Goal: Communication & Community: Answer question/provide support

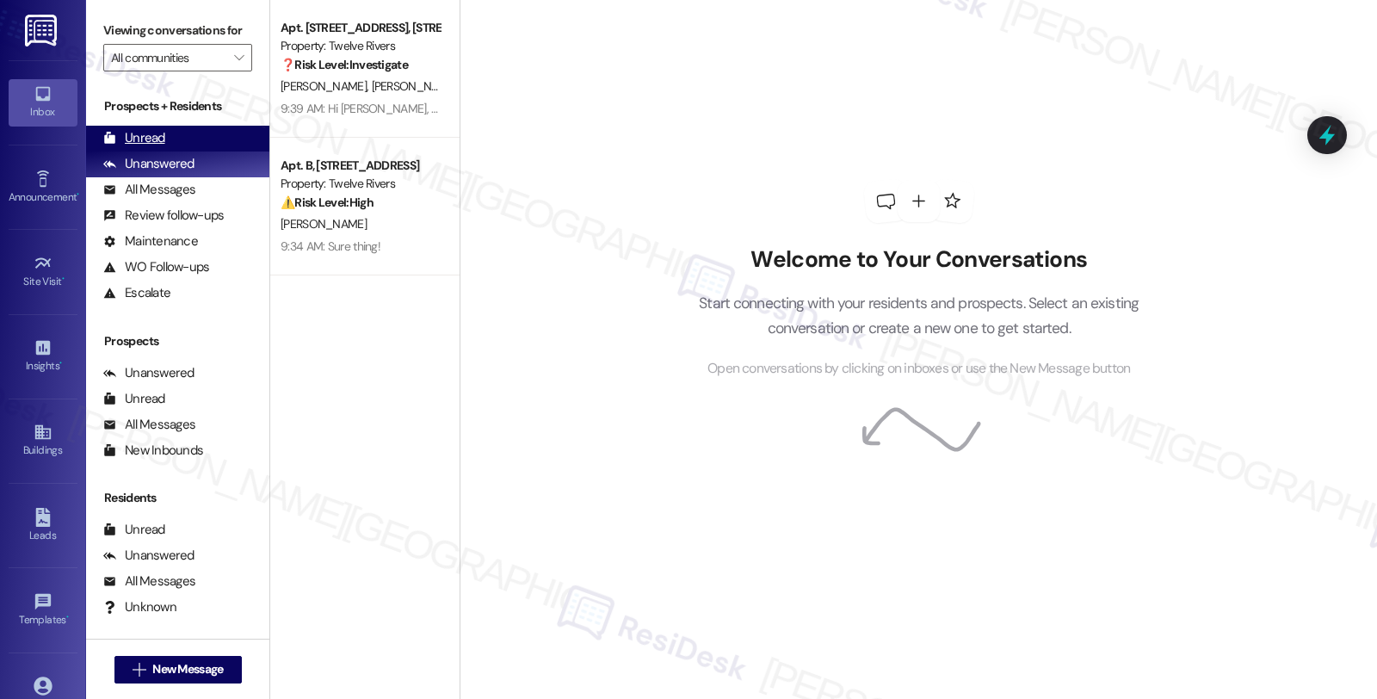
click at [182, 151] on div "Unread (0)" at bounding box center [177, 139] width 183 height 26
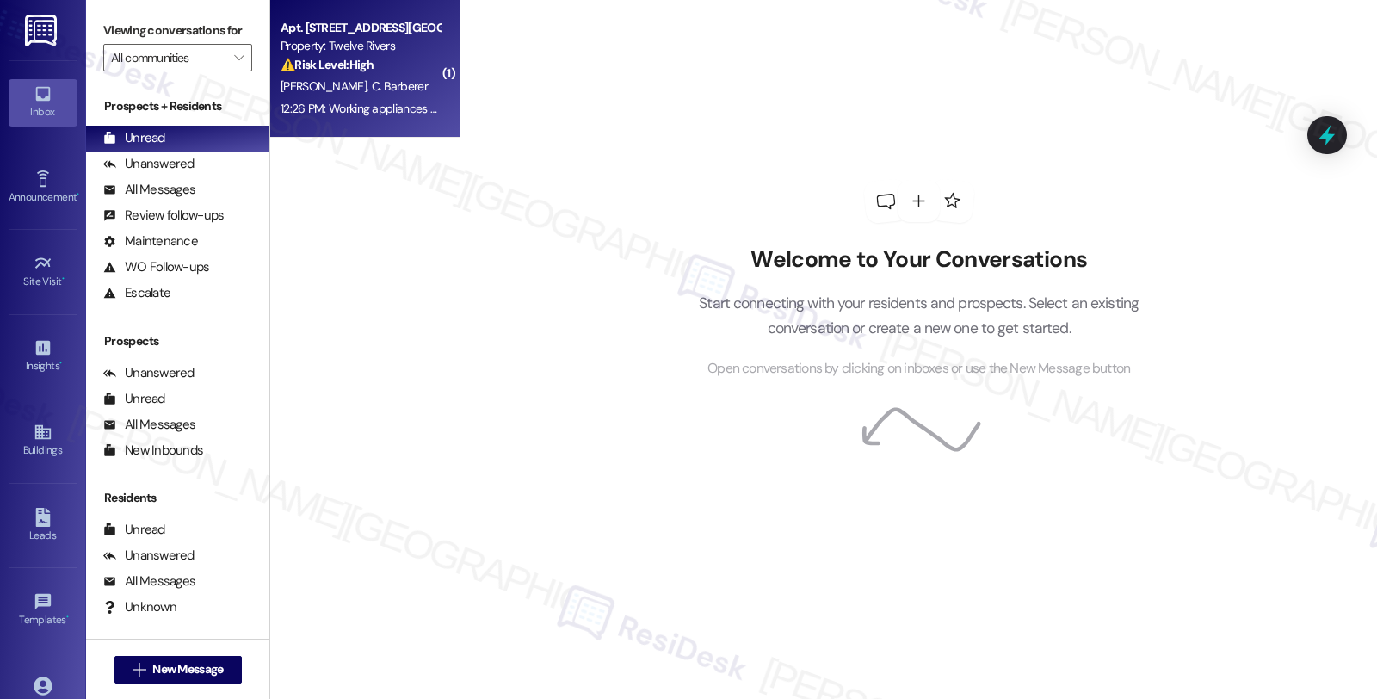
click at [359, 58] on strong "⚠️ Risk Level: High" at bounding box center [327, 64] width 93 height 15
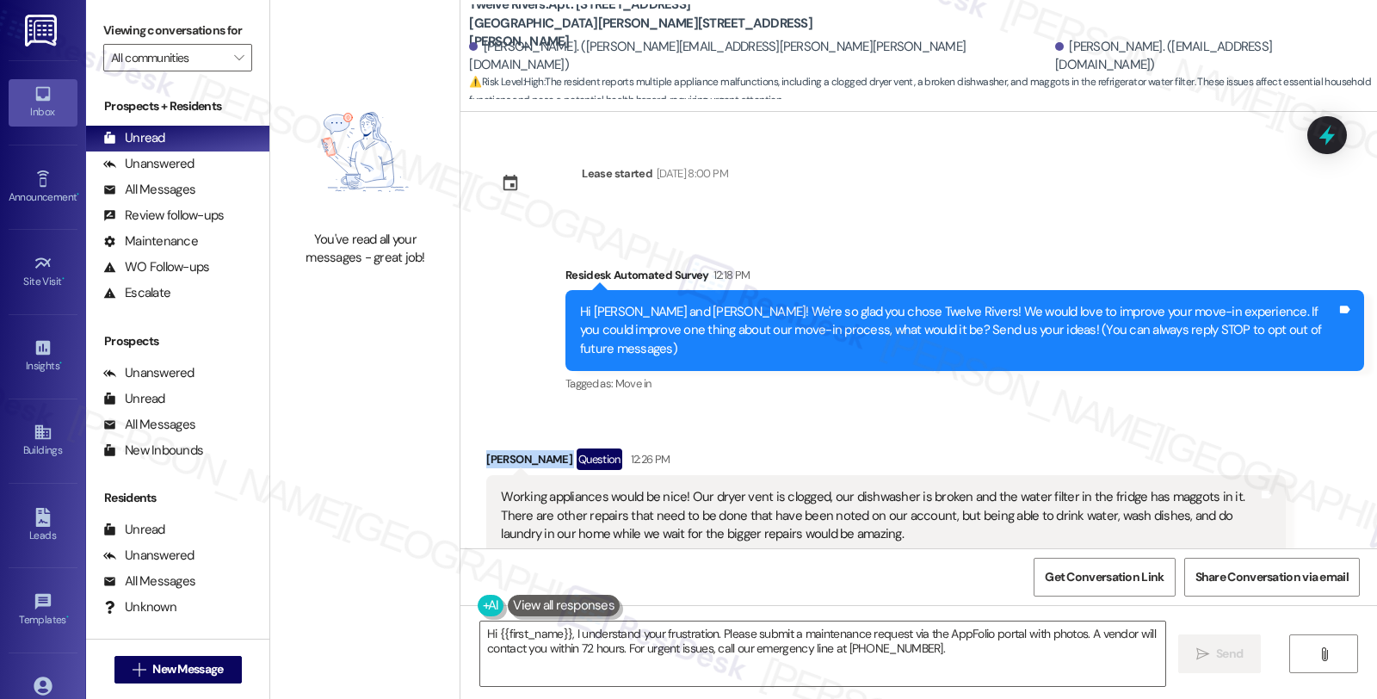
drag, startPoint x: 473, startPoint y: 441, endPoint x: 574, endPoint y: 442, distance: 100.7
click at [574, 442] on div "Received via SMS [PERSON_NAME] Question 12:26 PM Working appliances would be ni…" at bounding box center [885, 680] width 824 height 490
copy div "[PERSON_NAME]"
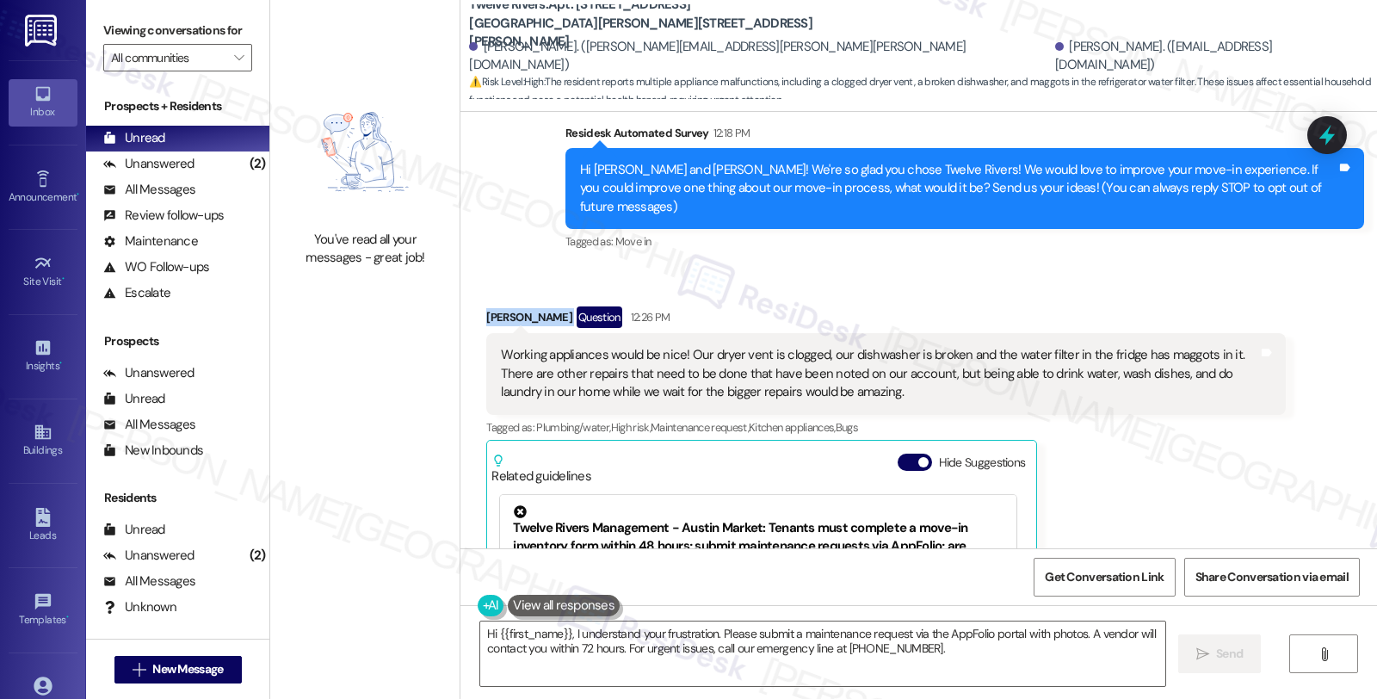
scroll to position [359, 0]
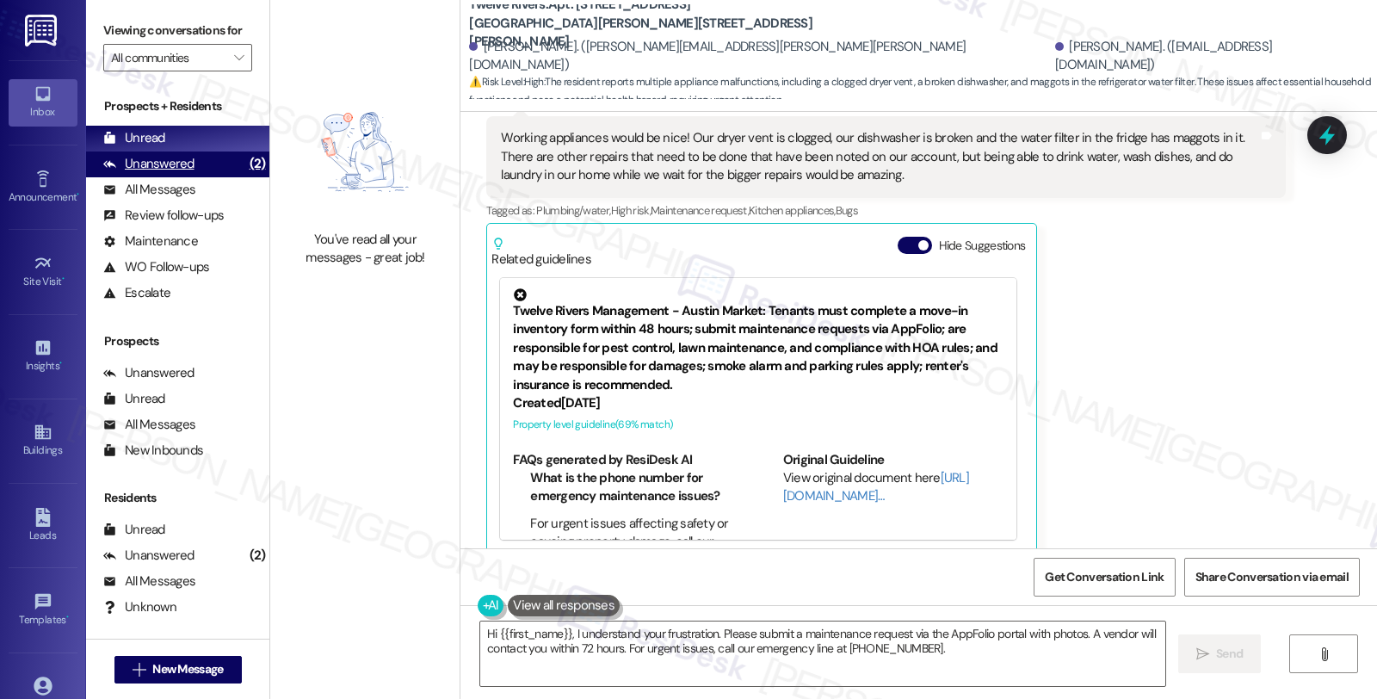
click at [192, 177] on div "Unanswered (2)" at bounding box center [177, 164] width 183 height 26
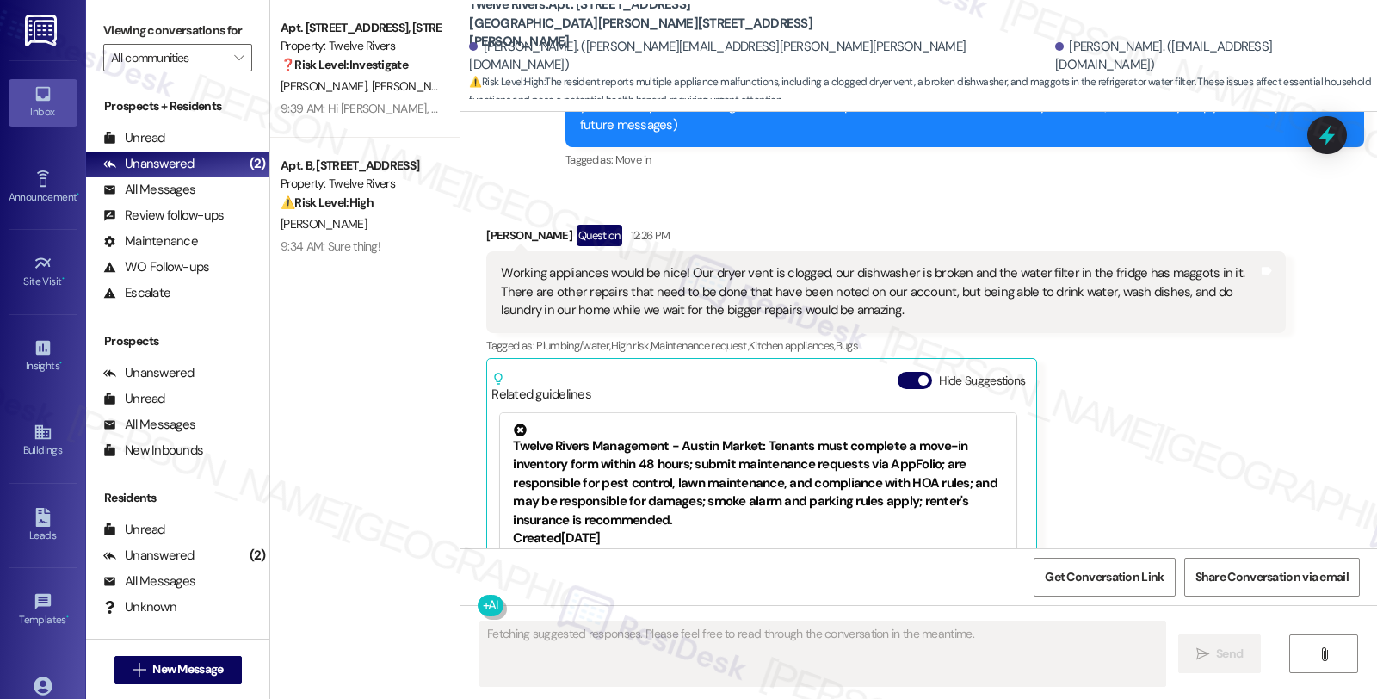
scroll to position [167, 0]
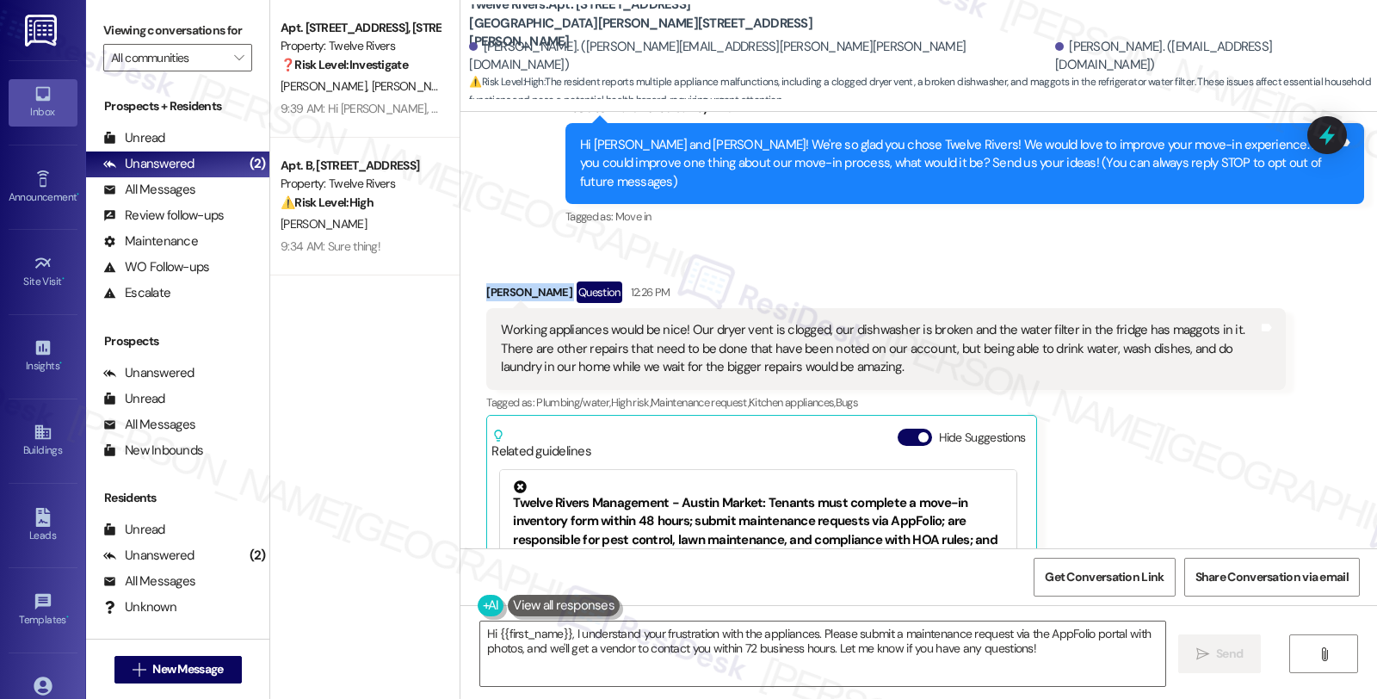
drag, startPoint x: 472, startPoint y: 272, endPoint x: 569, endPoint y: 276, distance: 97.3
click at [569, 276] on div "Received via SMS [PERSON_NAME] Question 12:26 PM Working appliances would be ni…" at bounding box center [885, 513] width 824 height 490
copy div "[PERSON_NAME]"
click at [1076, 666] on textarea "Hi {{first_name}}, I understand your frustration with the appliances. Please su…" at bounding box center [822, 653] width 685 height 65
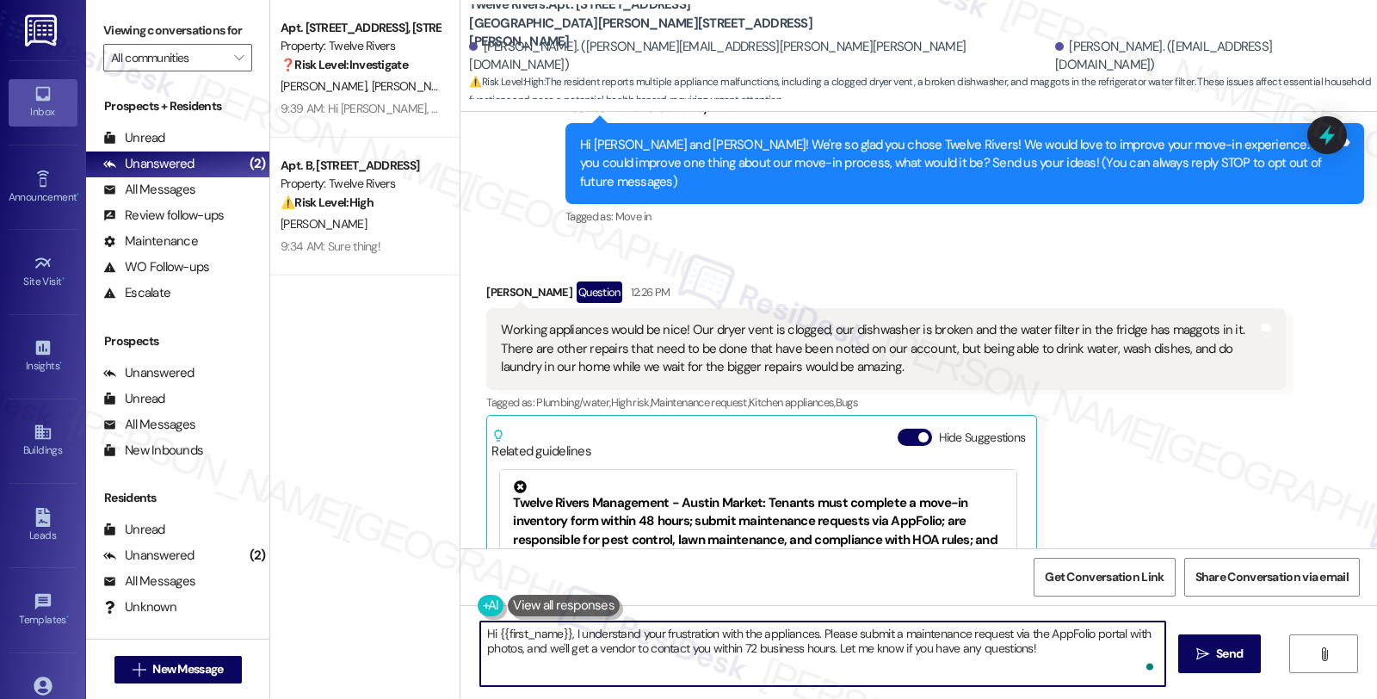
paste textarea "#15013-1"
click at [562, 676] on textarea "Hi {{first_name}}, I understand your frustration with the appliances. Please su…" at bounding box center [820, 653] width 685 height 65
paste textarea "#15014-1"
click at [726, 674] on textarea "Hi {{first_name}}, I understand your frustration with the appliances. Please su…" at bounding box center [820, 653] width 685 height 65
paste textarea "#15005-1"
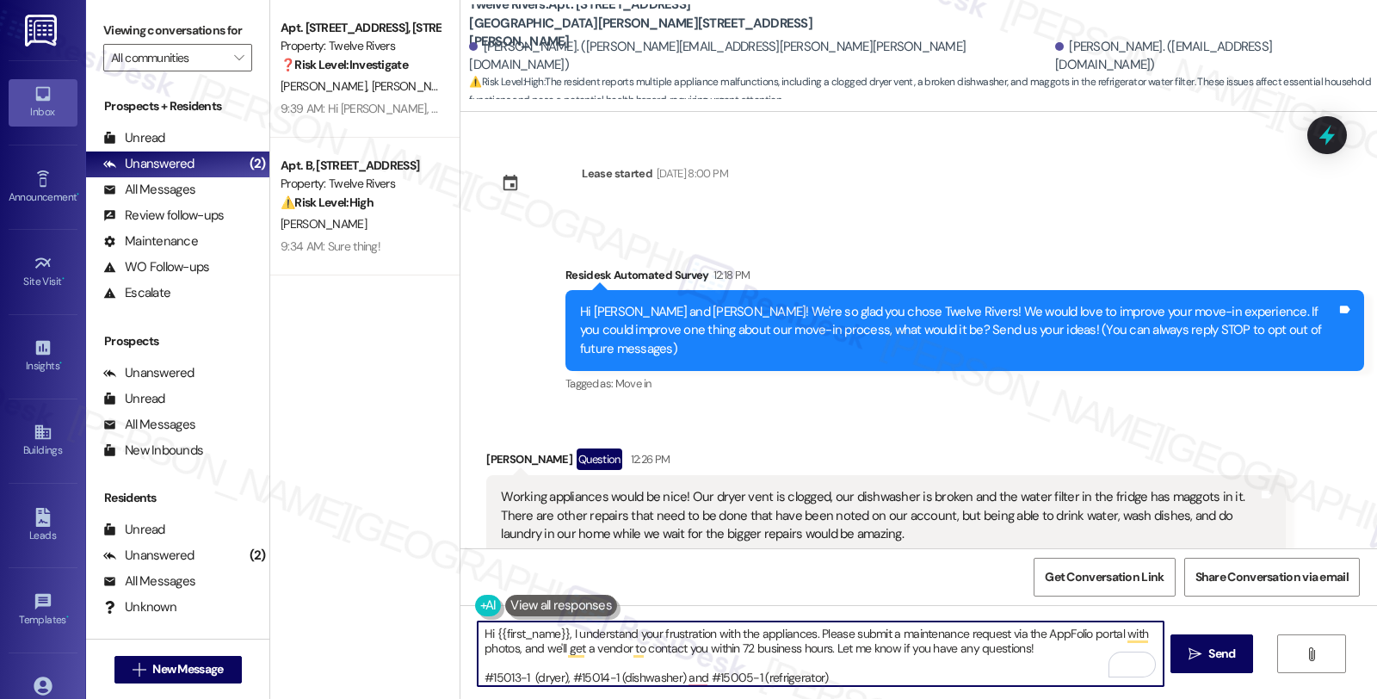
scroll to position [96, 0]
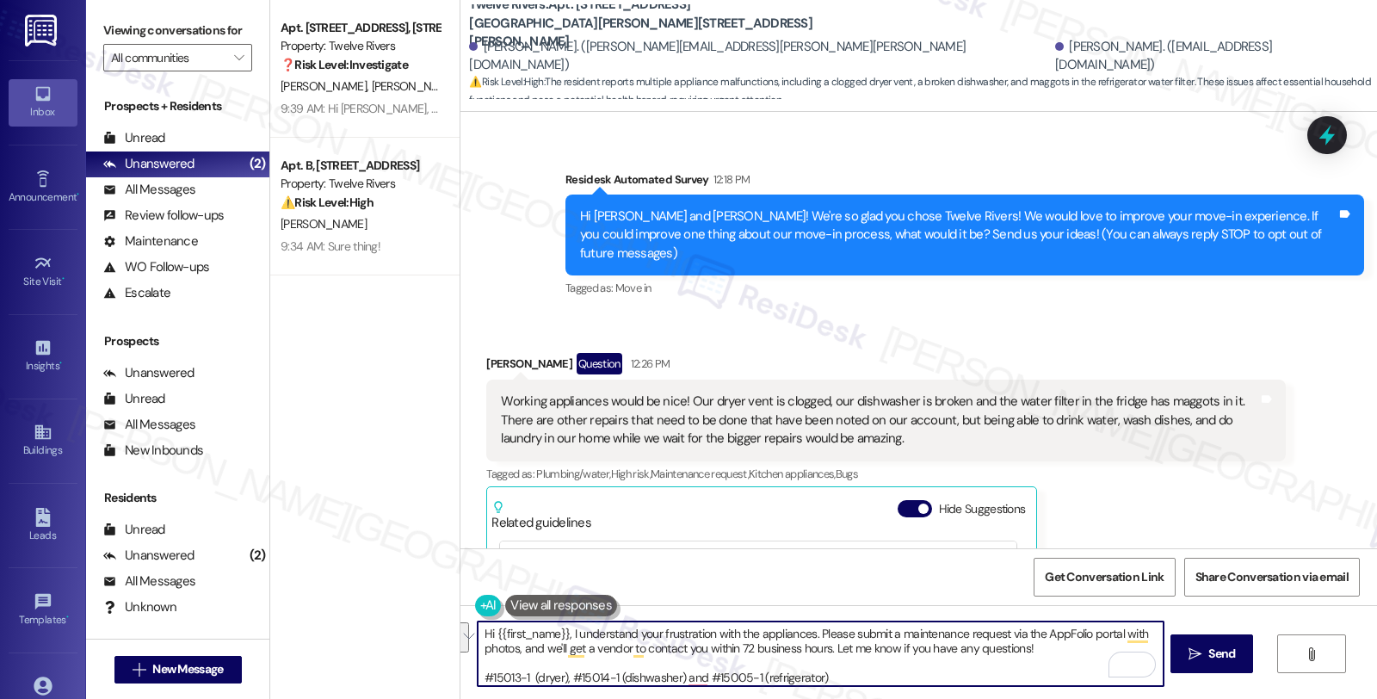
drag, startPoint x: 809, startPoint y: 637, endPoint x: 1047, endPoint y: 649, distance: 238.7
click at [1047, 649] on textarea "Hi {{first_name}}, I understand your frustration with the appliances. Please su…" at bounding box center [820, 653] width 685 height 65
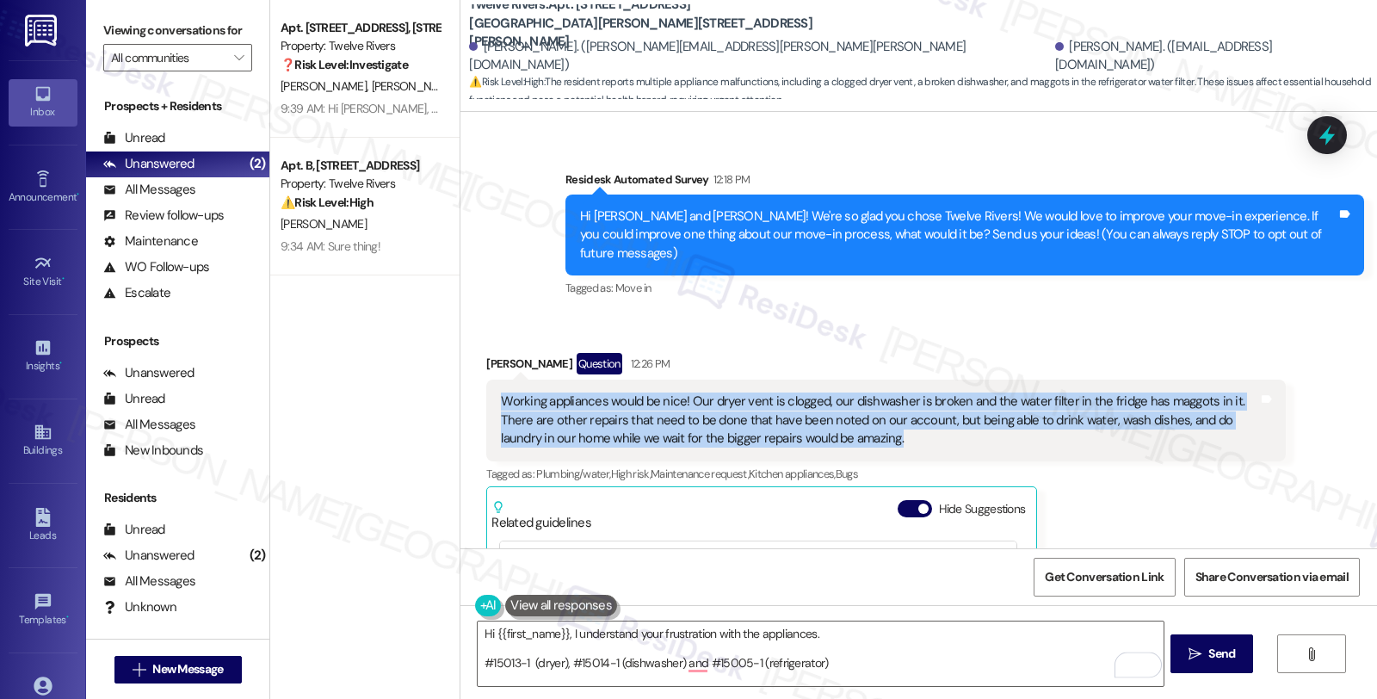
drag, startPoint x: 842, startPoint y: 424, endPoint x: 471, endPoint y: 387, distance: 372.7
click at [473, 387] on div "Received via SMS [PERSON_NAME] Question 12:26 PM Working appliances would be ni…" at bounding box center [885, 585] width 824 height 490
copy div "Working appliances would be nice! Our dryer vent is clogged, our dishwasher is …"
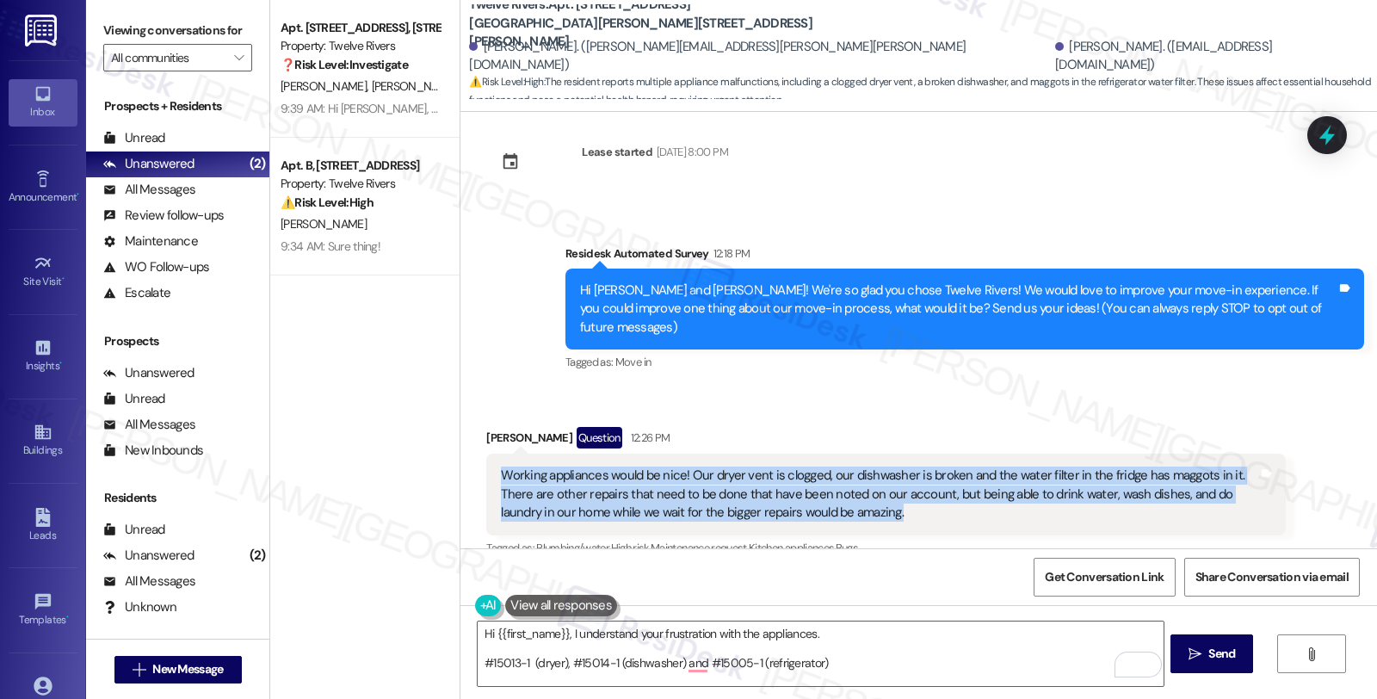
scroll to position [0, 0]
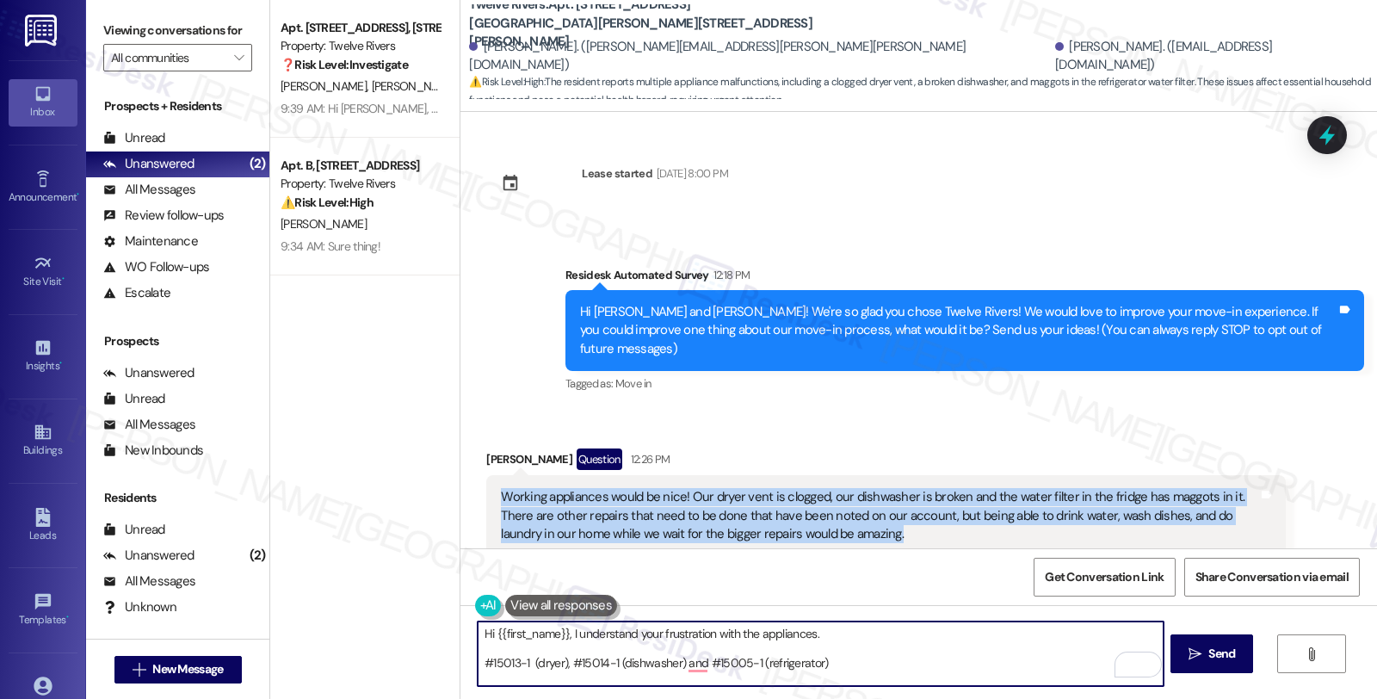
click at [562, 630] on textarea "Hi {{first_name}}, I understand your frustration with the appliances. #15013-1 …" at bounding box center [820, 653] width 685 height 65
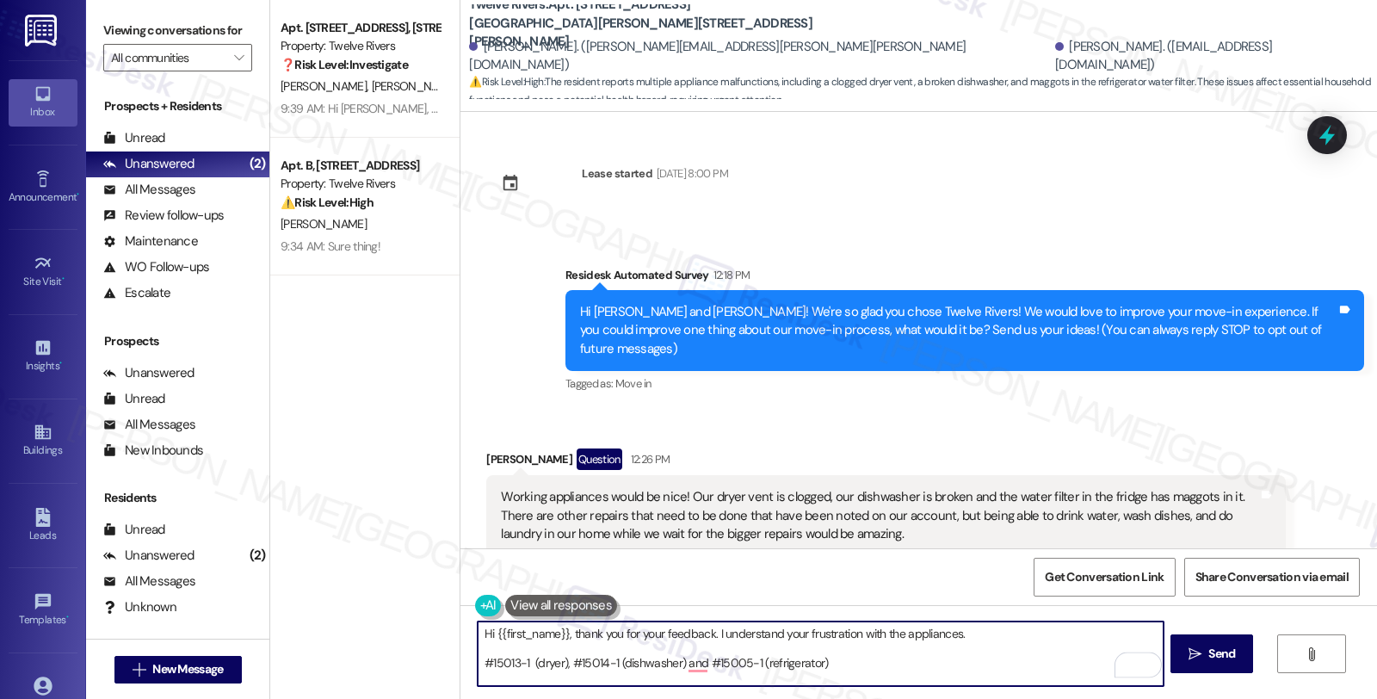
click at [1022, 643] on textarea "Hi {{first_name}}, thank you for your feedback. I understand your frustration w…" at bounding box center [820, 653] width 685 height 65
click at [995, 630] on textarea "Hi {{first_name}}, thank you for your feedback. I understand your frustration w…" at bounding box center [820, 653] width 685 height 65
click at [560, 604] on button at bounding box center [561, 606] width 112 height 22
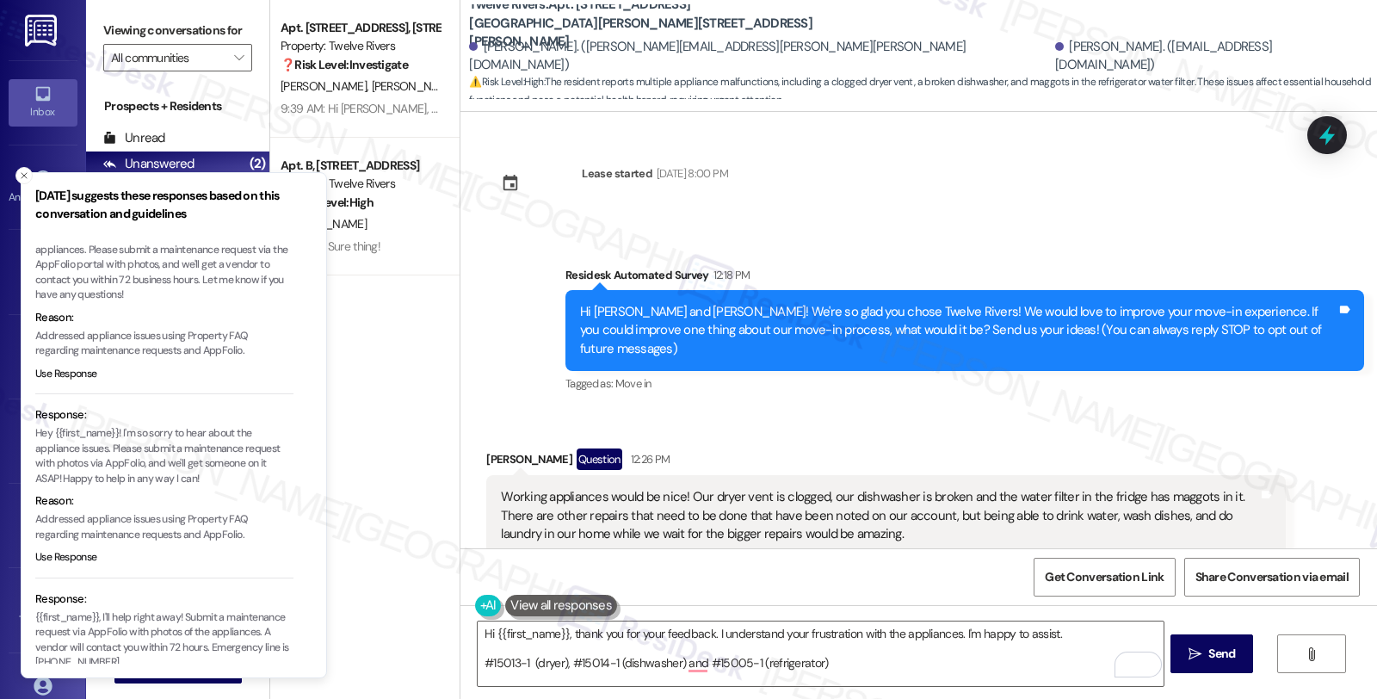
scroll to position [96, 0]
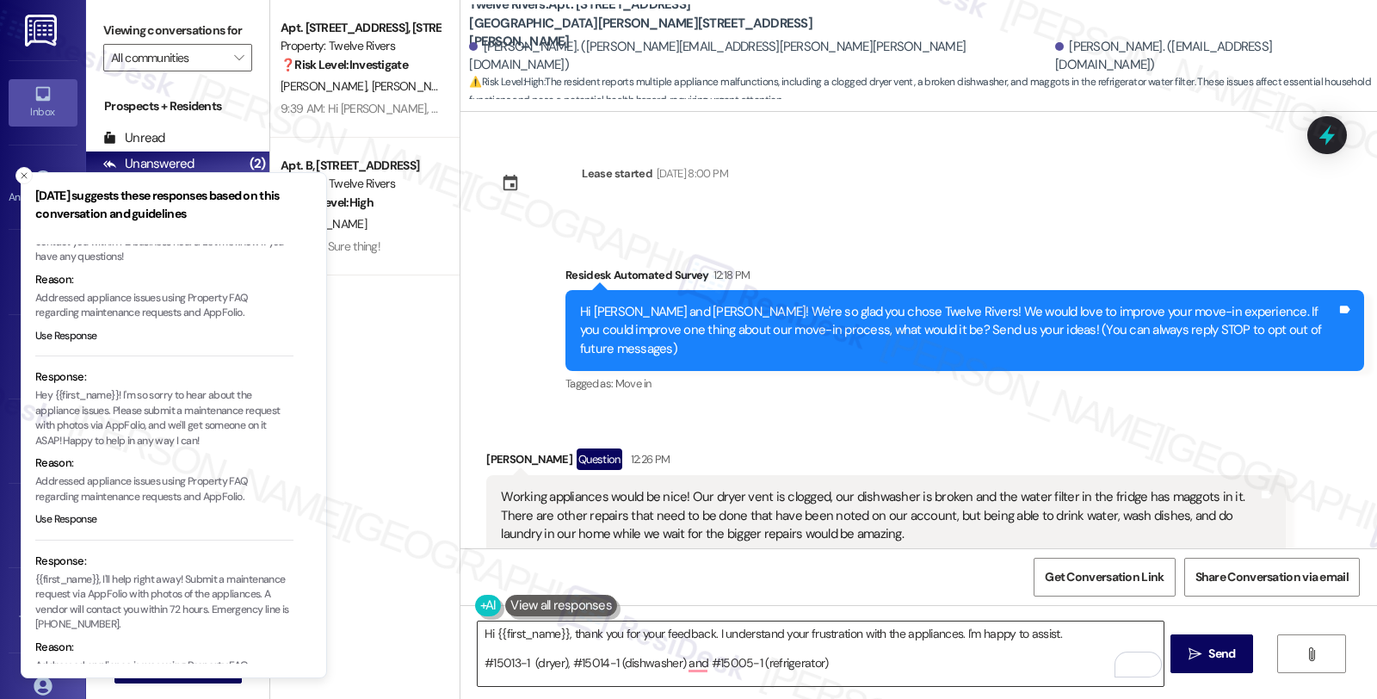
click at [795, 639] on textarea "Hi {{first_name}}, thank you for your feedback. I understand your frustration w…" at bounding box center [820, 653] width 685 height 65
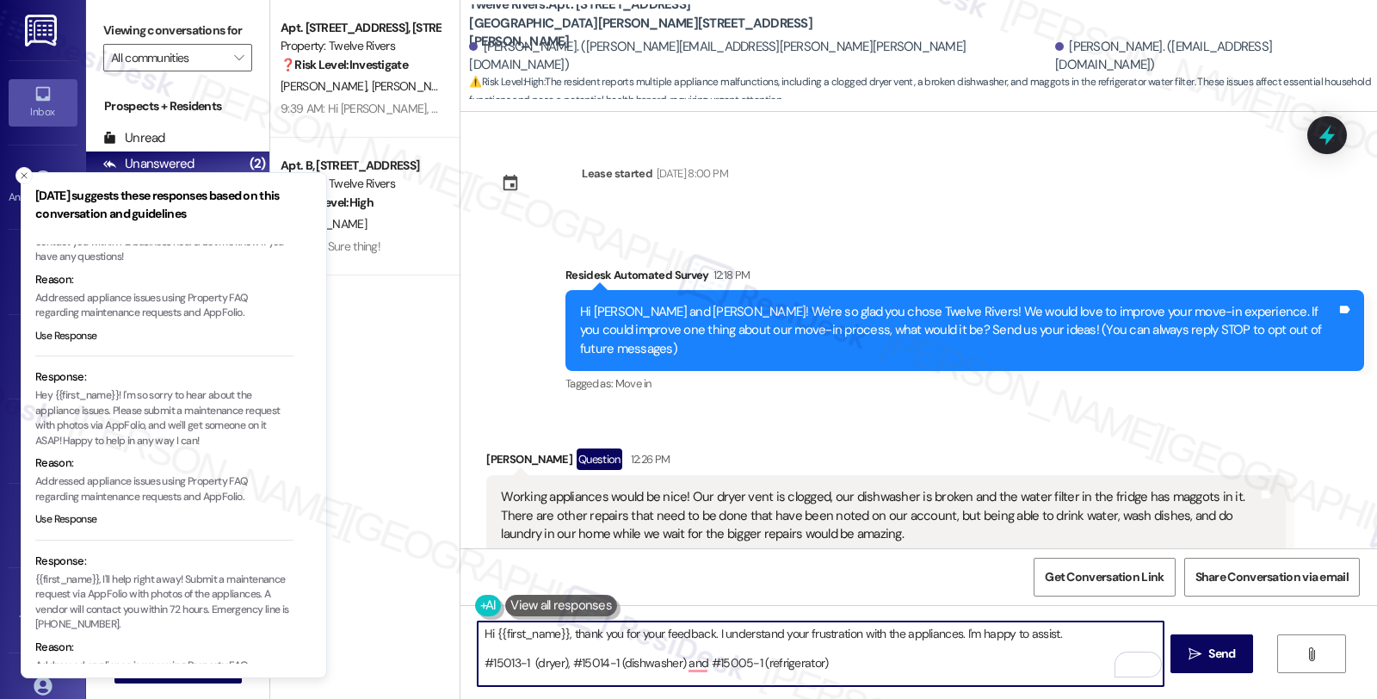
click at [957, 633] on textarea "Hi {{first_name}}, thank you for your feedback. I understand your frustration w…" at bounding box center [820, 653] width 685 height 65
click at [1089, 643] on textarea "Hi {{first_name}}, thank you for your feedback. I understand your frustration w…" at bounding box center [820, 653] width 685 height 65
click at [1074, 637] on textarea "Hi {{first_name}}, thank you for your feedback. I understand your frustration w…" at bounding box center [820, 653] width 685 height 65
click at [898, 657] on textarea "Hi {{first_name}}, thank you for your feedback. I understand your frustration w…" at bounding box center [820, 653] width 685 height 65
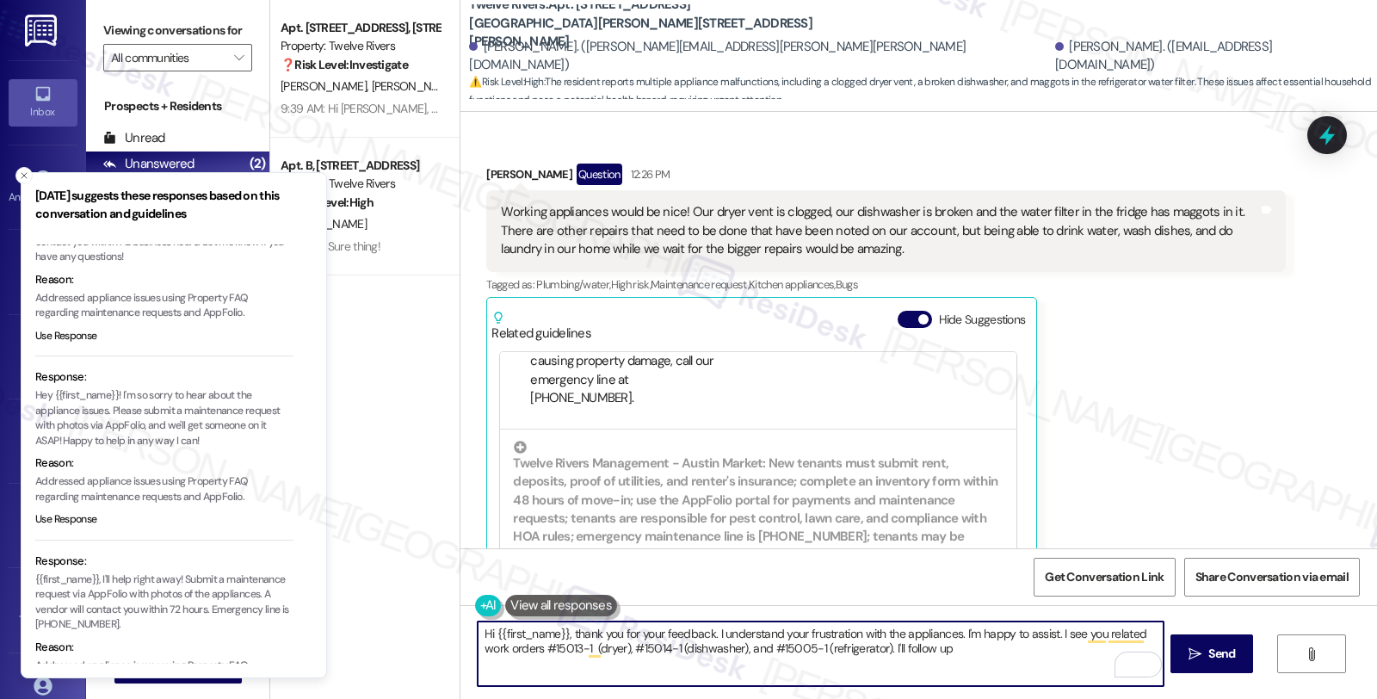
scroll to position [287, 0]
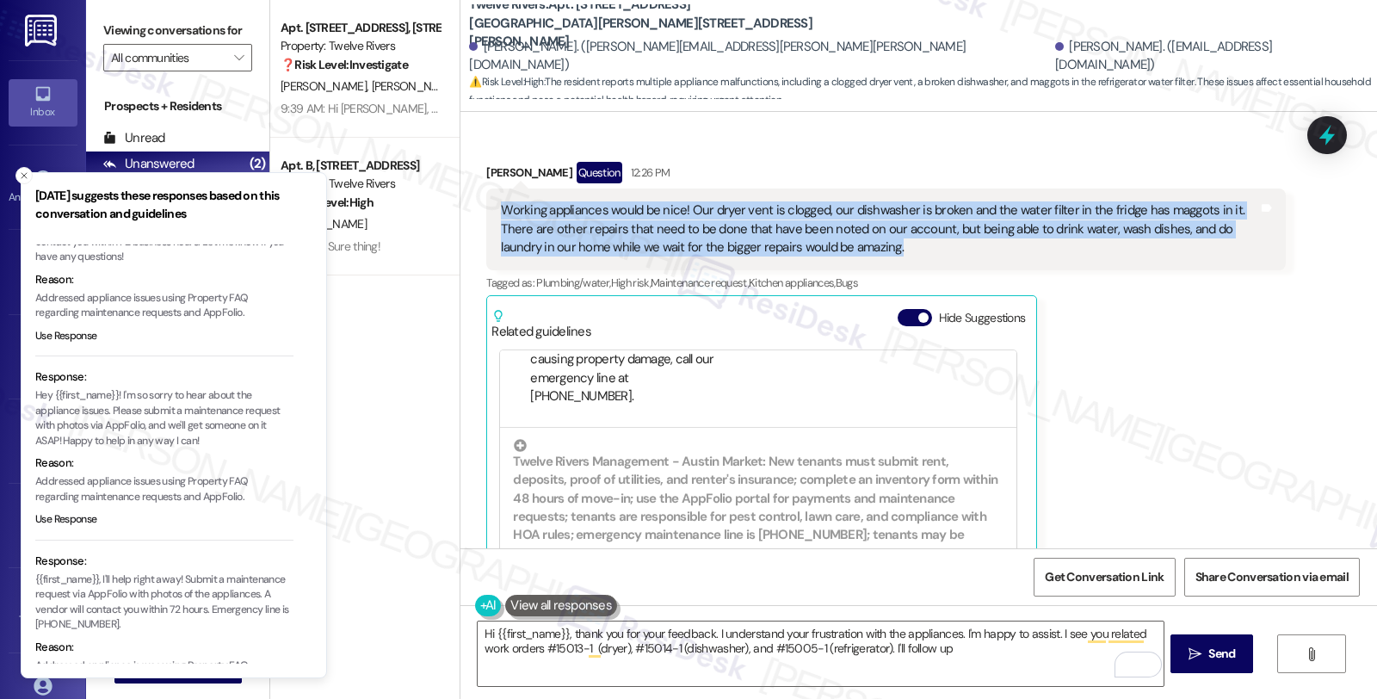
drag, startPoint x: 837, startPoint y: 238, endPoint x: 453, endPoint y: 177, distance: 388.5
click at [460, 177] on div "Received via SMS [PERSON_NAME] Question 12:26 PM Working appliances would be ni…" at bounding box center [918, 381] width 916 height 516
copy div "Working appliances would be nice! Our dryer vent is clogged, our dishwasher is …"
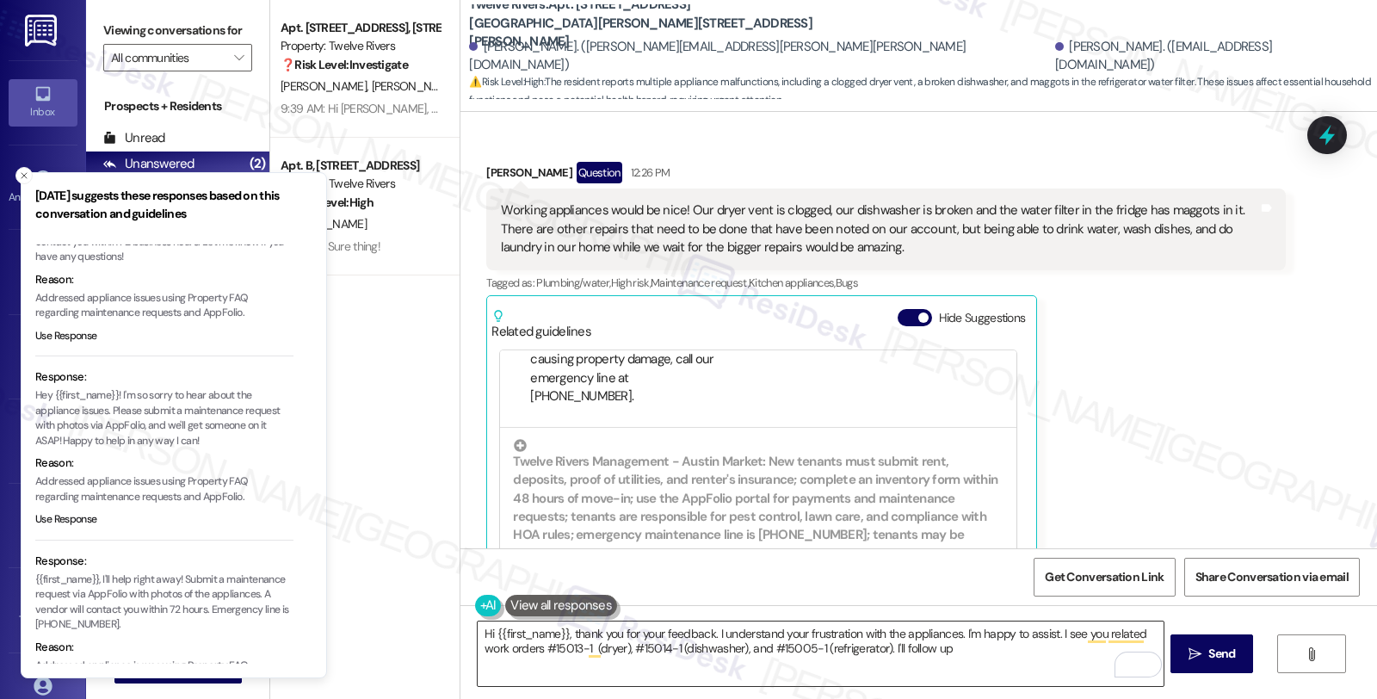
click at [945, 635] on textarea "Hi {{first_name}}, thank you for your feedback. I understand your frustration w…" at bounding box center [820, 653] width 685 height 65
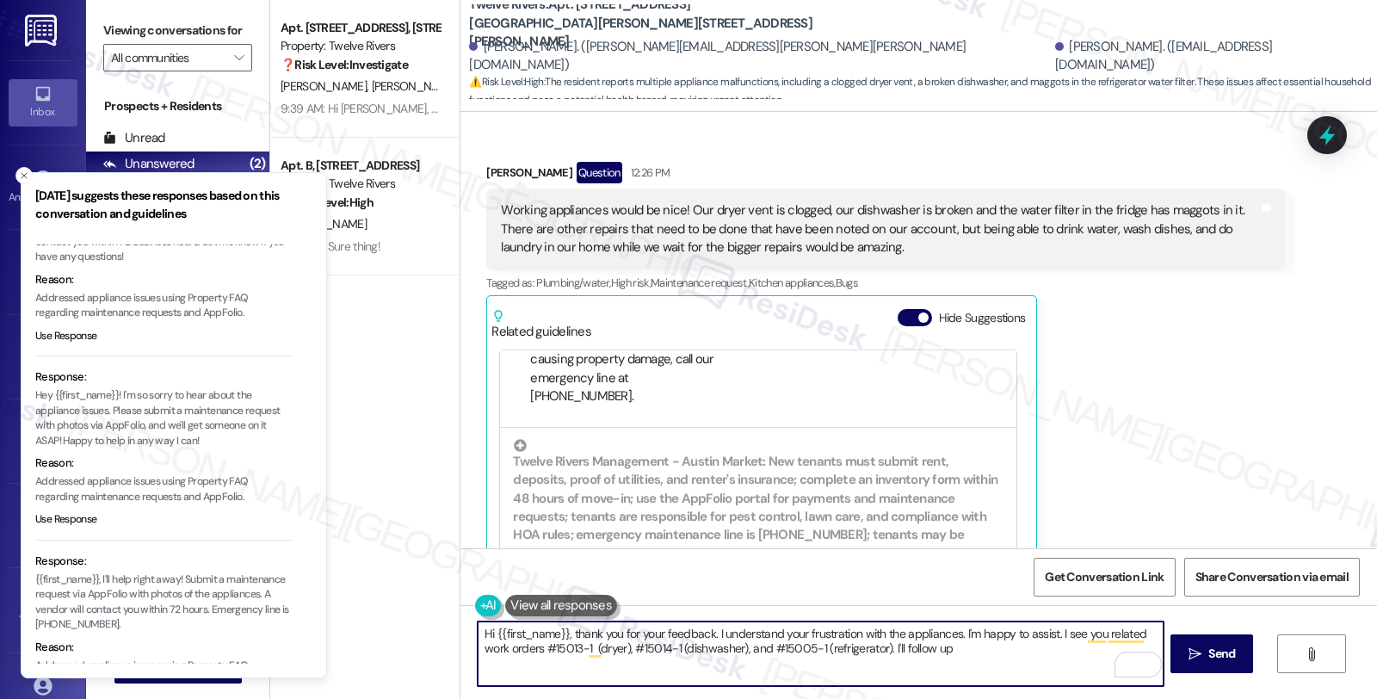
click at [949, 635] on textarea "Hi {{first_name}}, thank you for your feedback. I understand your frustration w…" at bounding box center [820, 653] width 685 height 65
paste textarea "I’m really sorry you’re dealing with all of this."
click at [1045, 629] on textarea "Hi {{first_name}}, thank you for your feedback. I understand your frustration w…" at bounding box center [820, 653] width 685 height 65
click at [618, 660] on textarea "Hi {{first_name}}, thank you for your feedback. I understand your frustration w…" at bounding box center [820, 653] width 685 height 65
click at [24, 179] on icon "Close toast" at bounding box center [24, 175] width 10 height 10
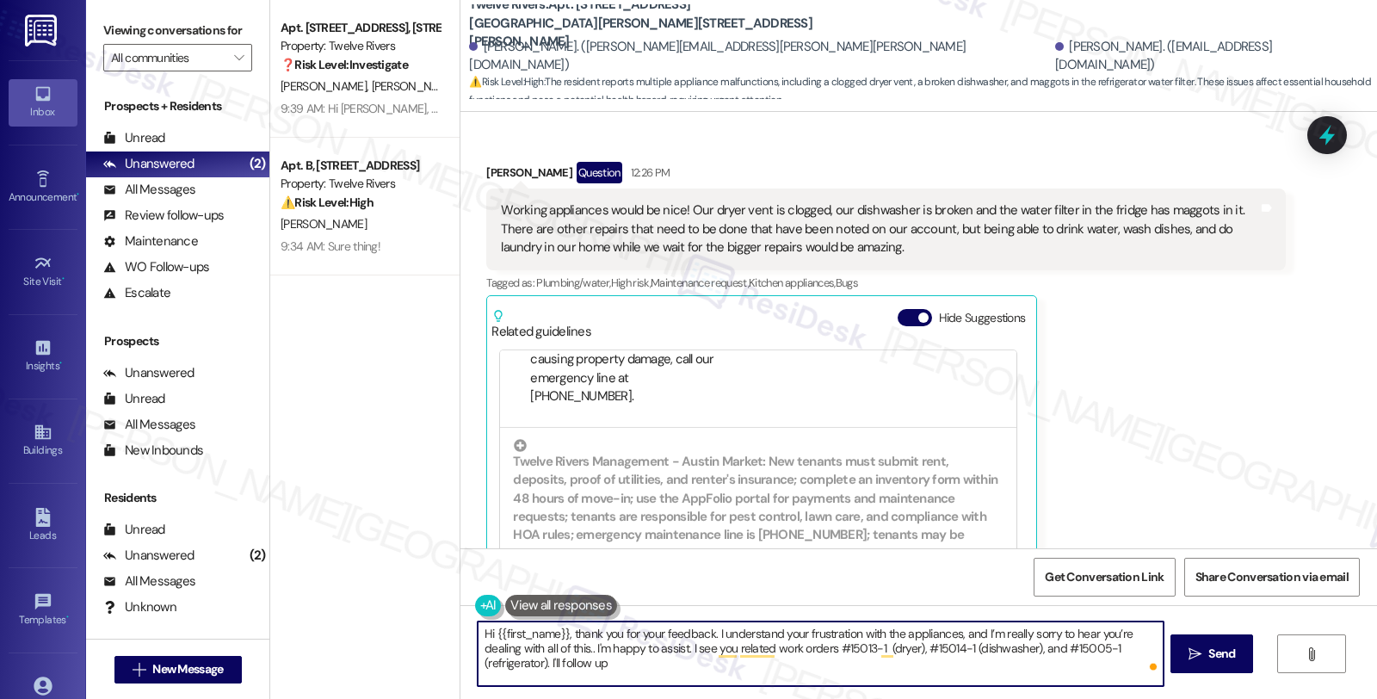
click at [645, 674] on textarea "Hi {{first_name}}, thank you for your feedback. I understand your frustration w…" at bounding box center [820, 653] width 685 height 65
click at [486, 162] on div "[PERSON_NAME] Question 12:26 PM" at bounding box center [885, 176] width 799 height 28
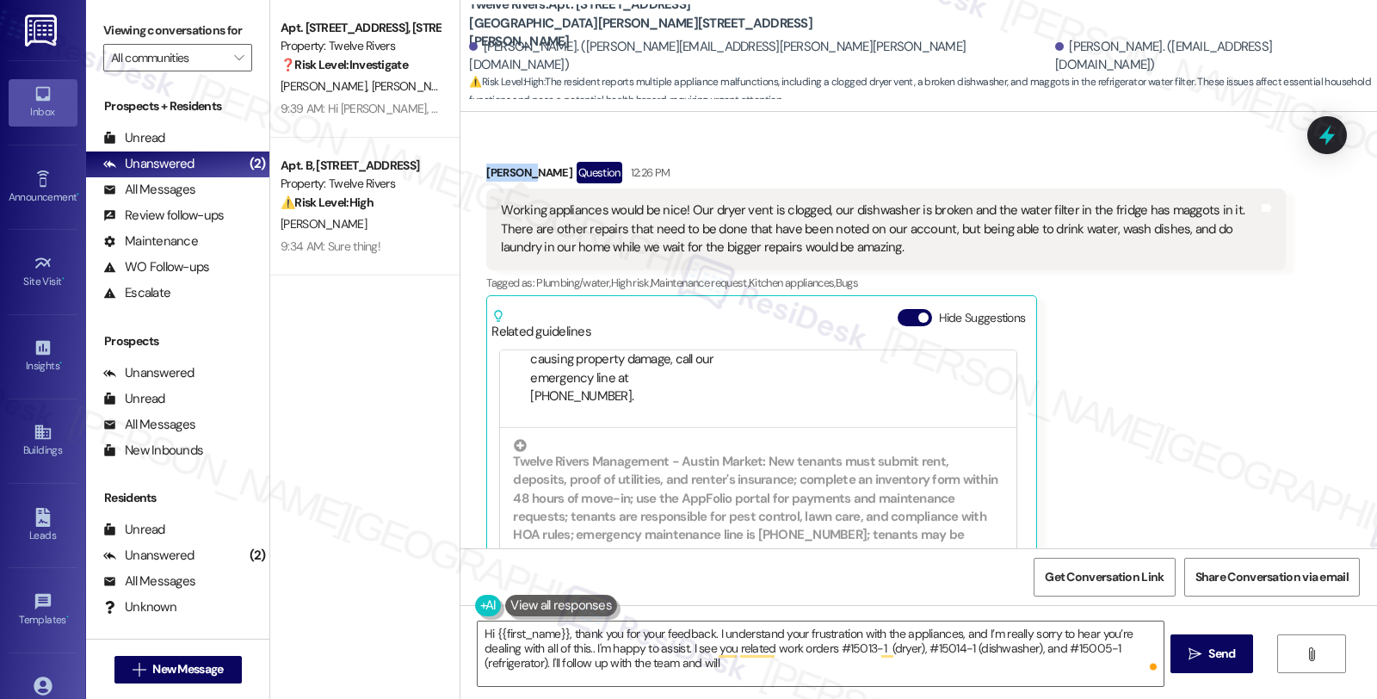
click at [486, 162] on div "[PERSON_NAME] Question 12:26 PM" at bounding box center [885, 176] width 799 height 28
copy div "Crystal"
click at [485, 632] on textarea "Hi {{first_name}}, thank you for your feedback. I understand your frustration w…" at bounding box center [820, 653] width 685 height 65
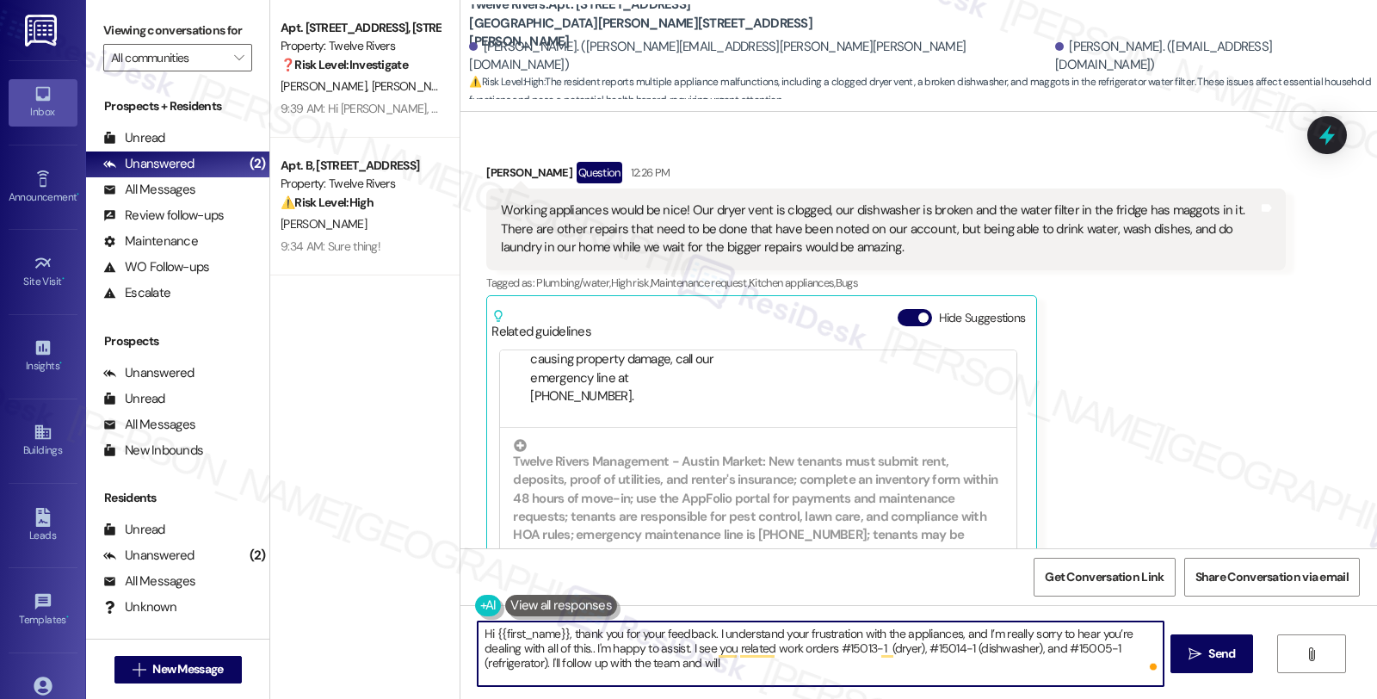
paste textarea "Crystal"
click at [626, 663] on textarea "Hi [PERSON_NAME], thank you for your feedback. I understand your frustration wi…" at bounding box center [820, 653] width 685 height 65
click at [840, 673] on textarea "Hi [PERSON_NAME], thank you for your feedback. I understand your frustration wi…" at bounding box center [820, 653] width 685 height 65
click at [1064, 673] on textarea "Hi [PERSON_NAME], thank you for your feedback. I understand your frustration wi…" at bounding box center [820, 653] width 685 height 65
type textarea "Hi [PERSON_NAME], thank you for your feedback. I understand your frustration wi…"
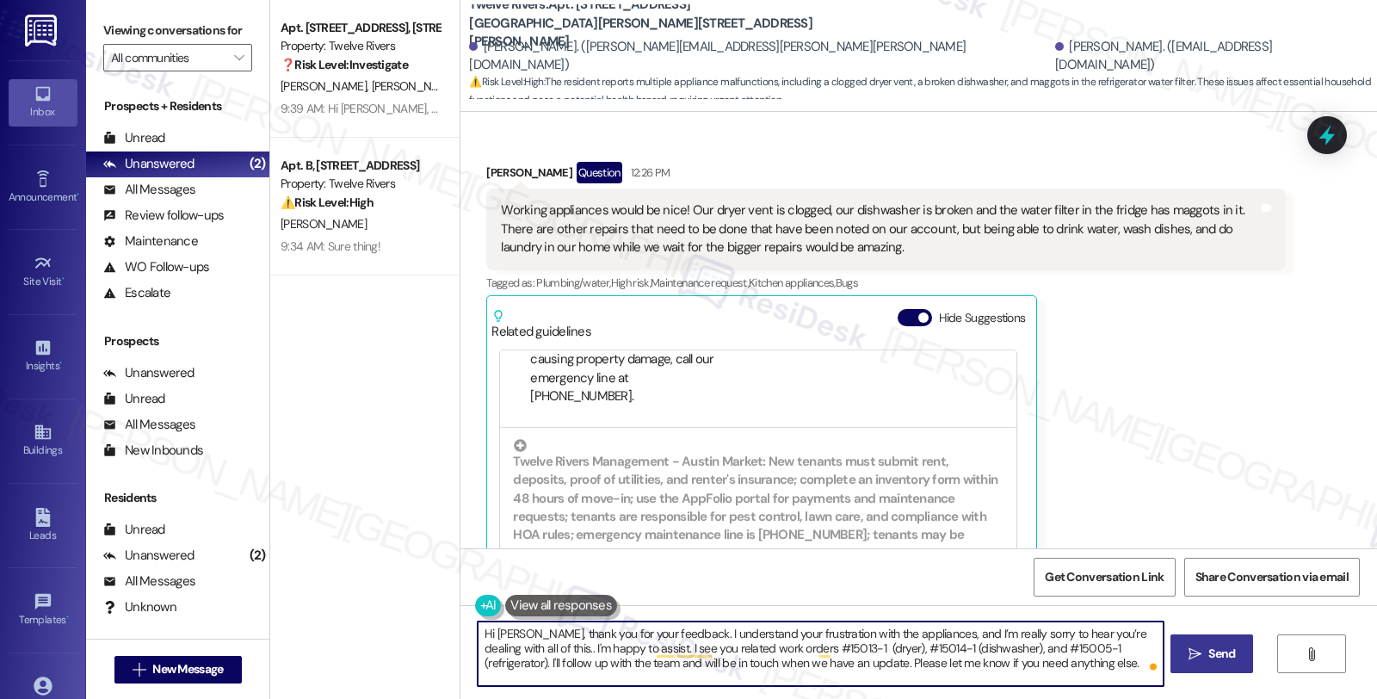
click at [1234, 663] on span "Send" at bounding box center [1222, 654] width 34 height 18
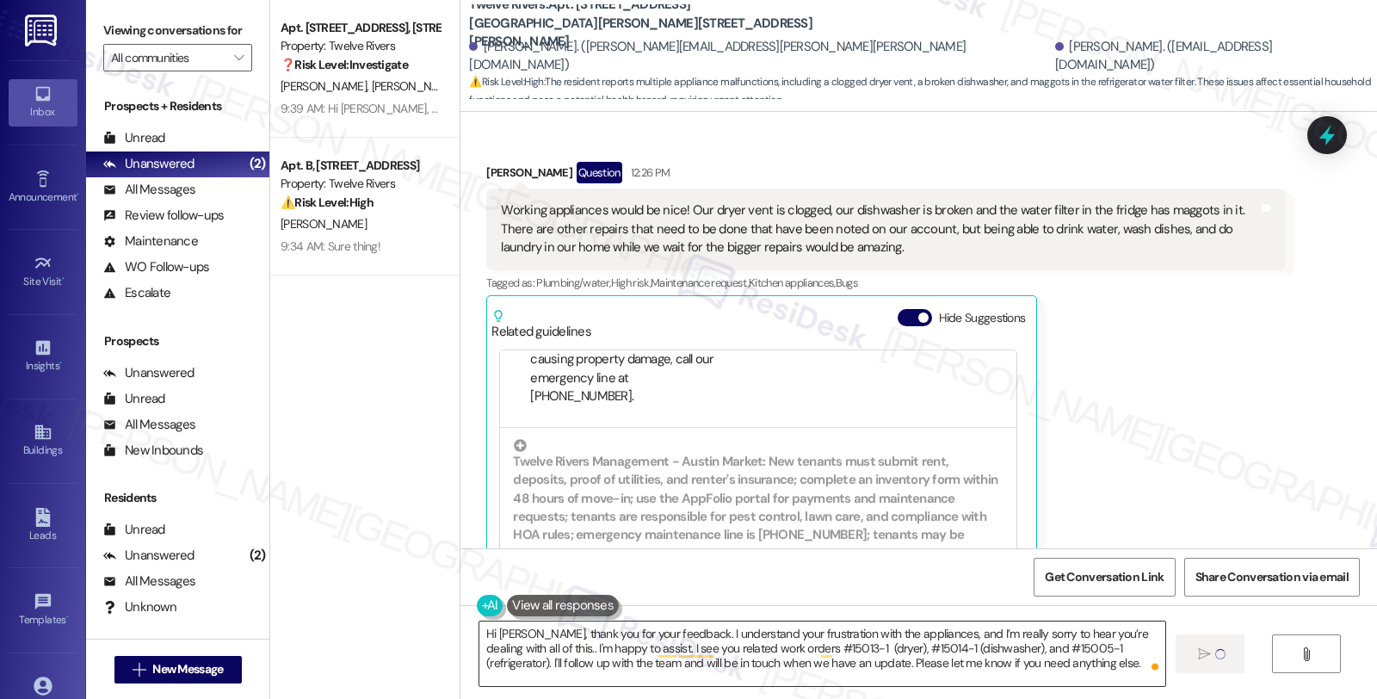
click at [750, 651] on textarea "Hi [PERSON_NAME], thank you for your feedback. I understand your frustration wi…" at bounding box center [821, 653] width 685 height 65
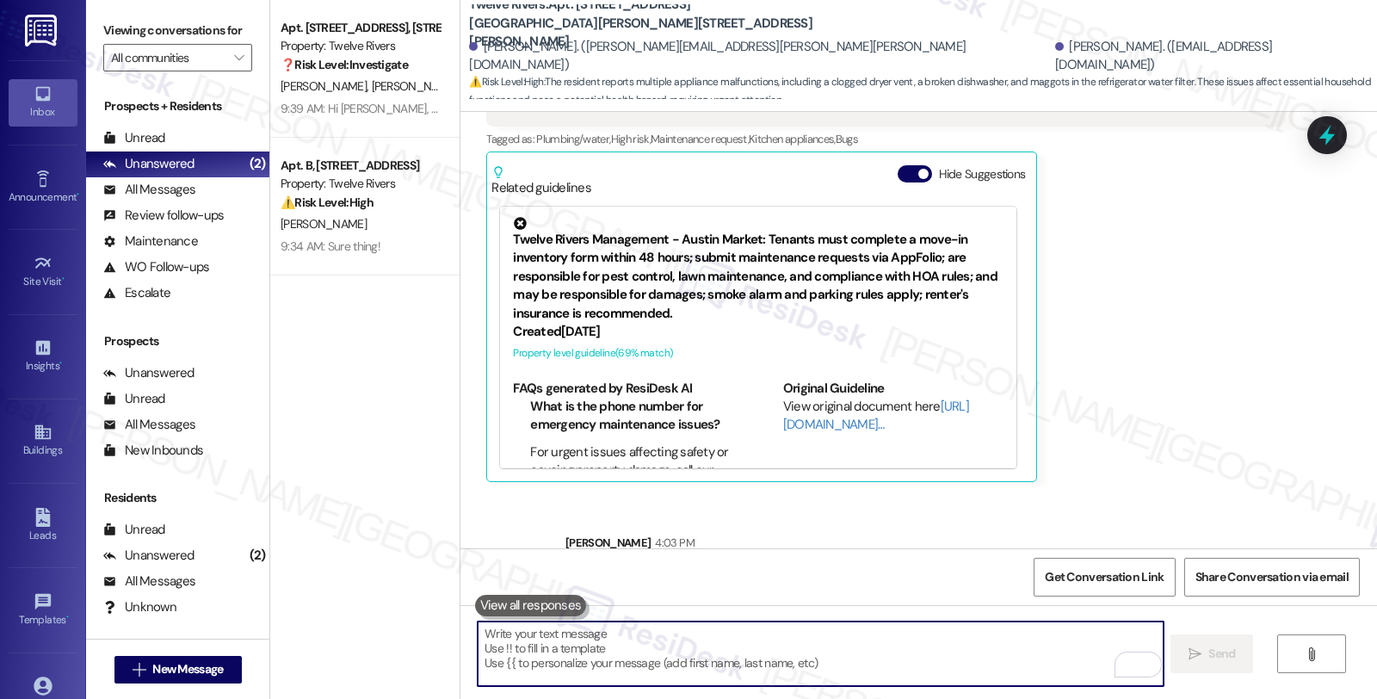
scroll to position [516, 0]
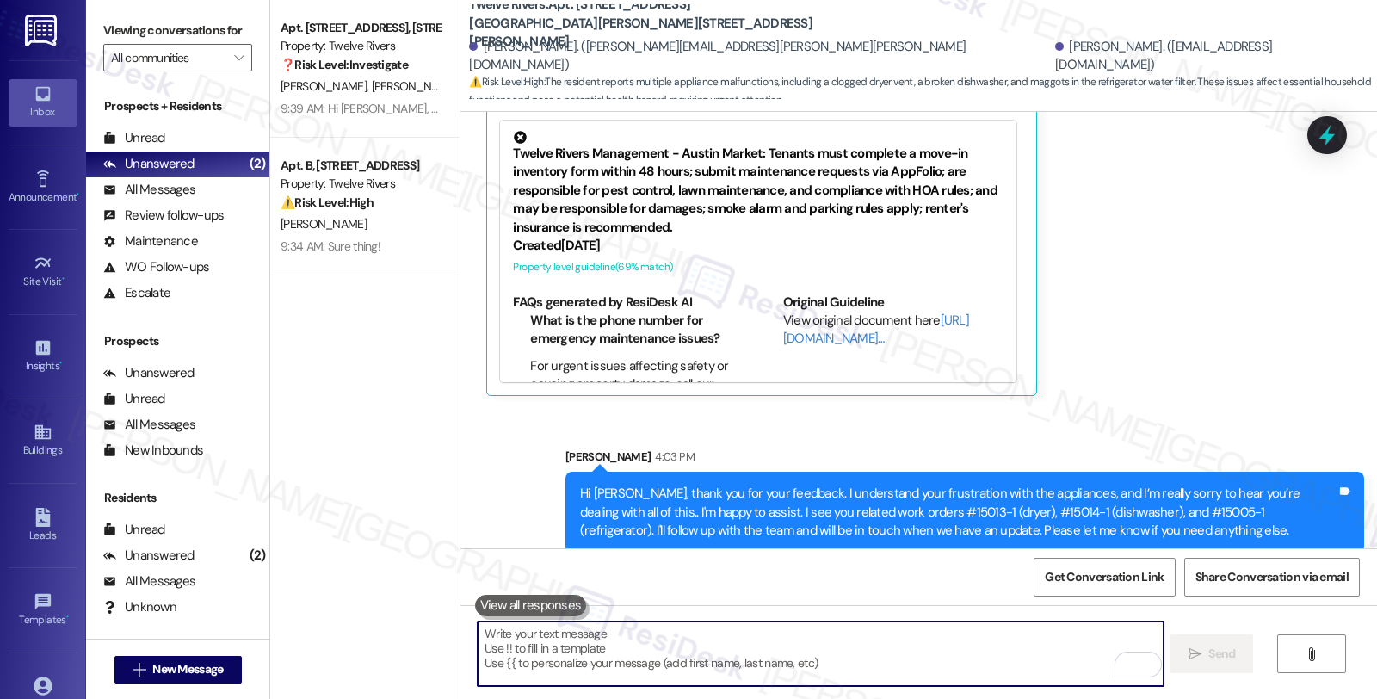
click at [945, 502] on div "Hi [PERSON_NAME], thank you for your feedback. I understand your frustration wi…" at bounding box center [958, 511] width 756 height 55
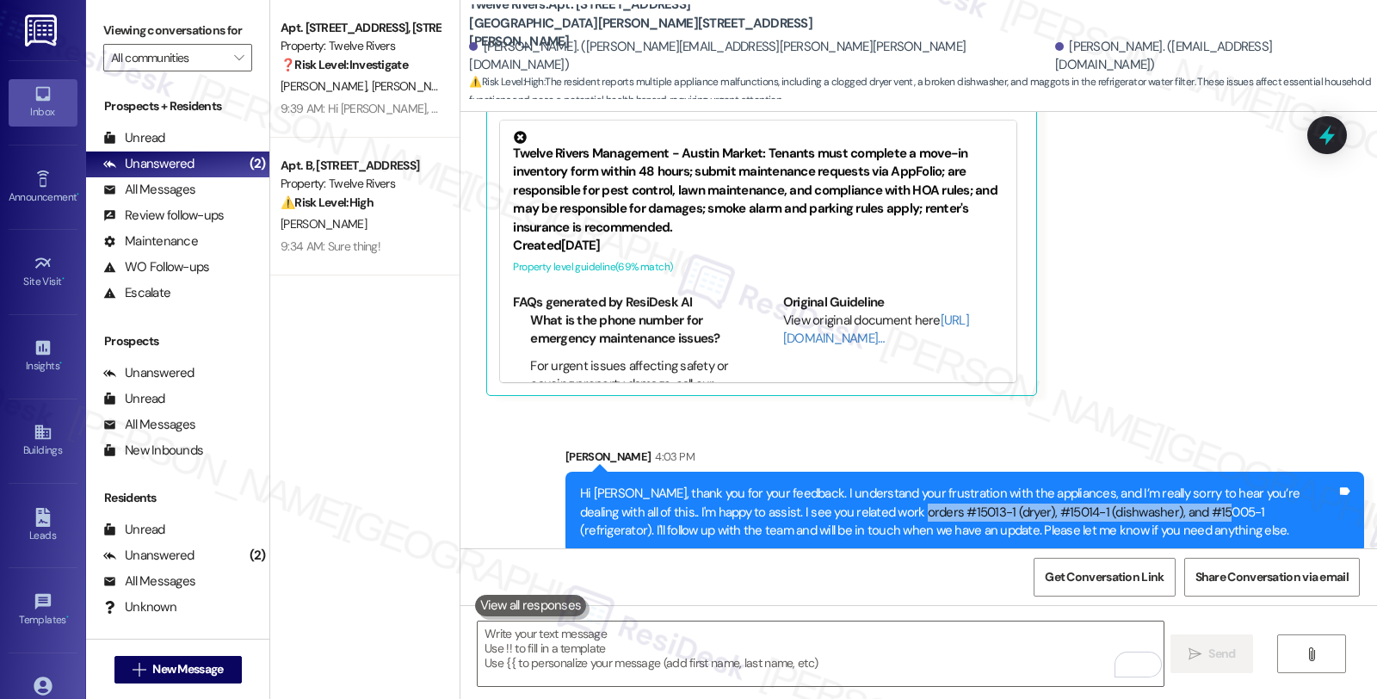
drag, startPoint x: 852, startPoint y: 495, endPoint x: 1153, endPoint y: 494, distance: 301.2
click at [1153, 494] on div "Hi [PERSON_NAME], thank you for your feedback. I understand your frustration wi…" at bounding box center [958, 511] width 756 height 55
copy div "#15013-1 (dryer), #15014-1 (dishwasher), and #15005-1"
click at [1321, 133] on icon at bounding box center [1326, 134] width 29 height 29
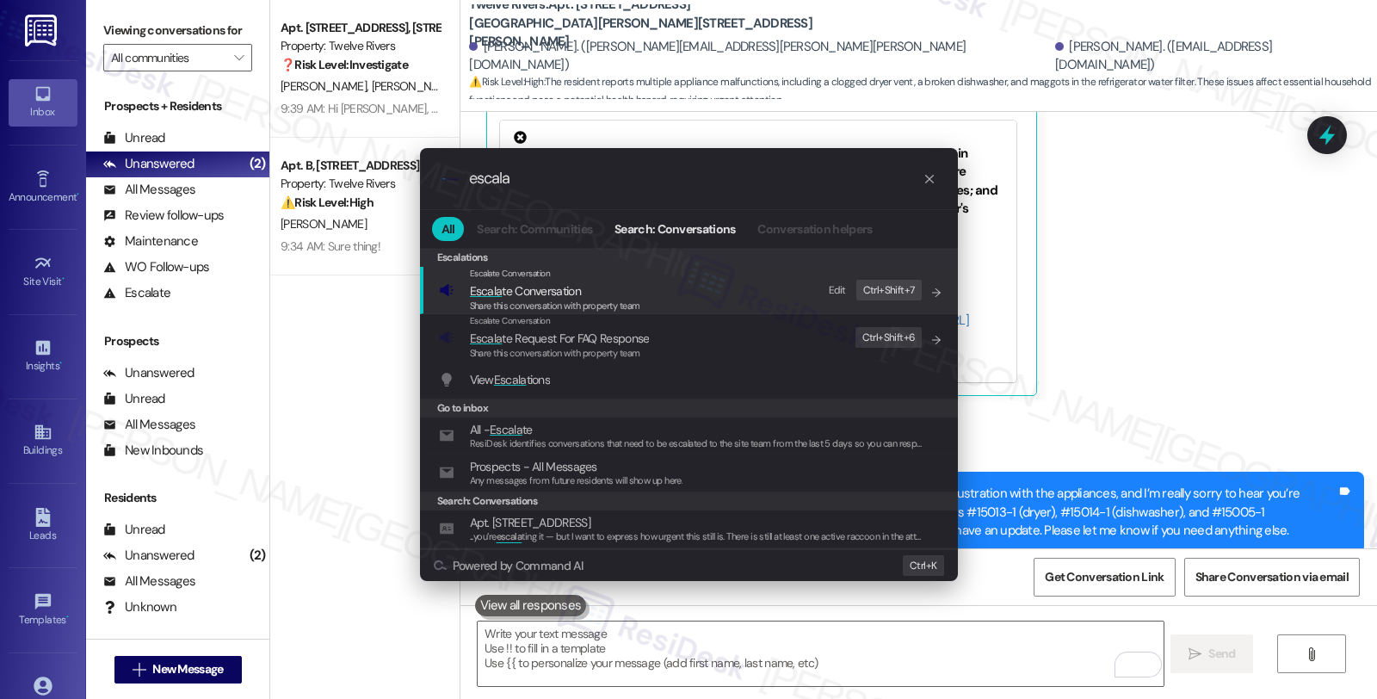
type input "escala"
click at [552, 291] on span "Escala te Conversation" at bounding box center [525, 290] width 111 height 15
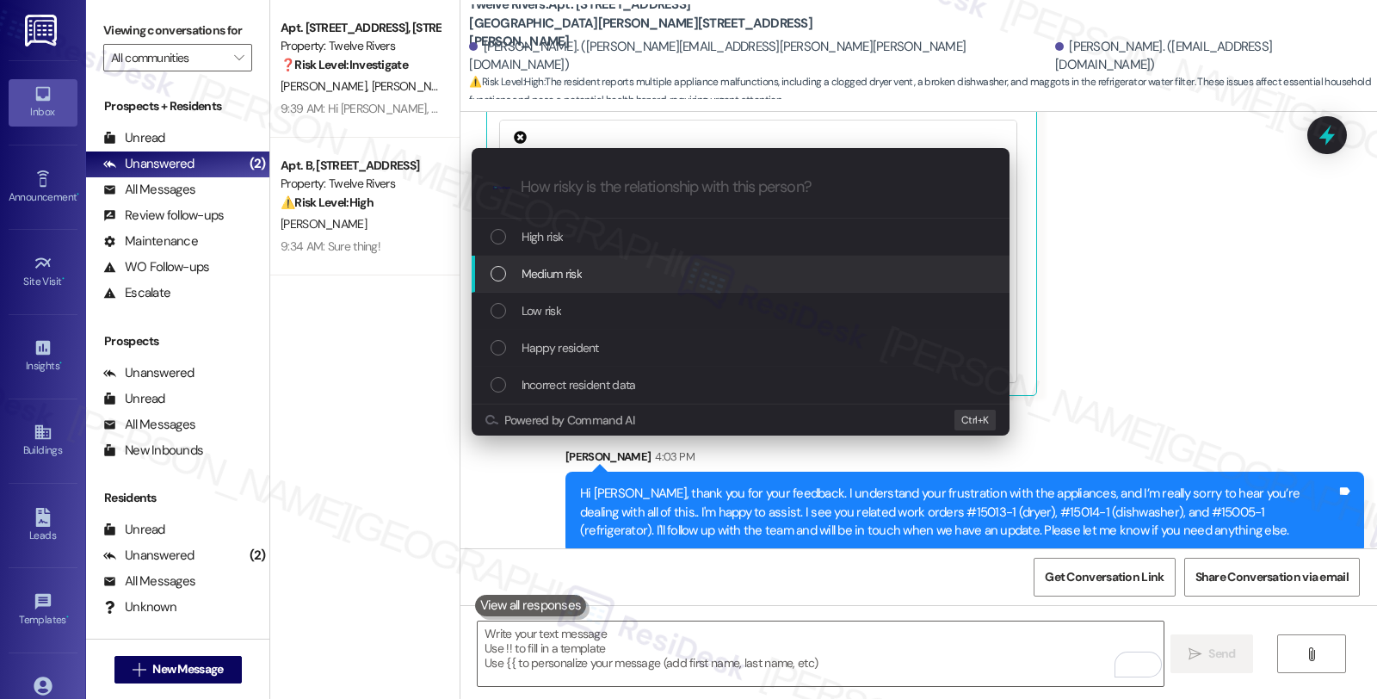
click at [612, 268] on div "Medium risk" at bounding box center [741, 273] width 503 height 19
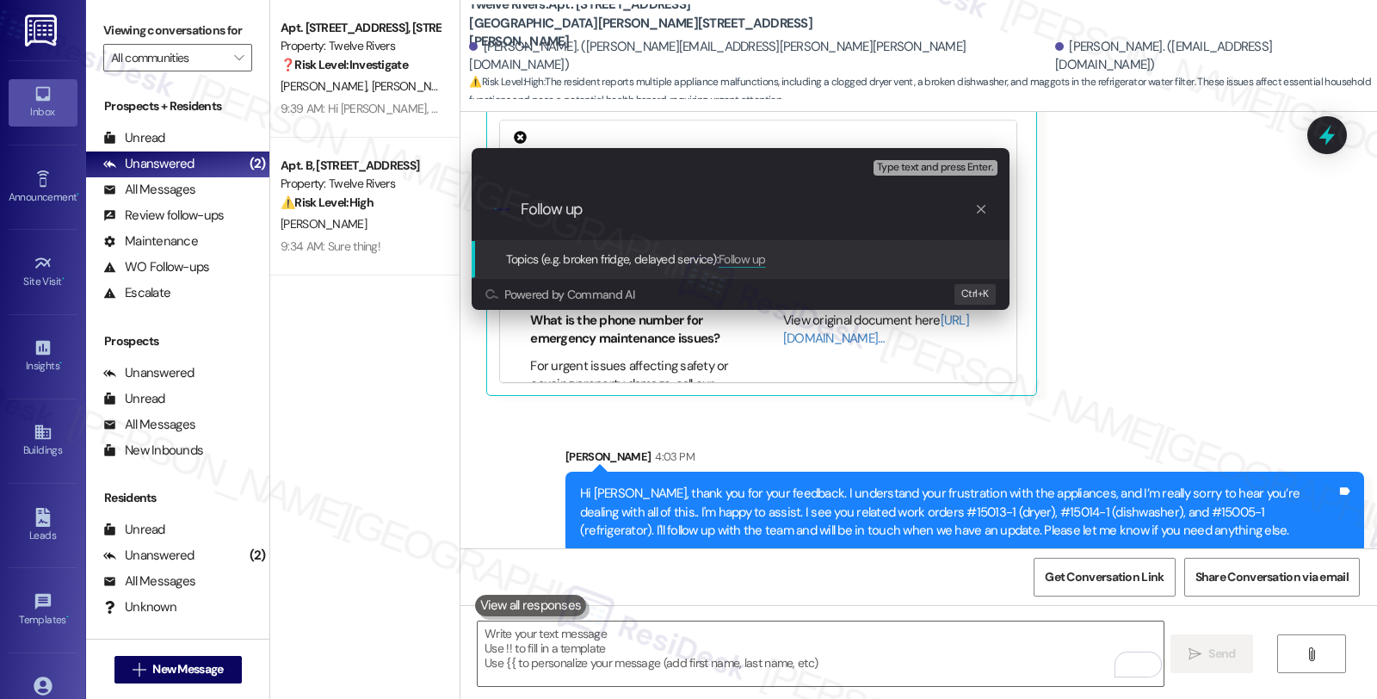
paste input "#15013-1 (dryer), #15014-1 (dishwasher), and #15005-1"
click at [588, 207] on input "Follow up #15013-1 (dryer), #15014-1 (dishwasher), and #15005-1" at bounding box center [747, 209] width 453 height 18
type input "Follow up WO #15013-1 (dryer), #15014-1 (dishwasher), and #15005-1"
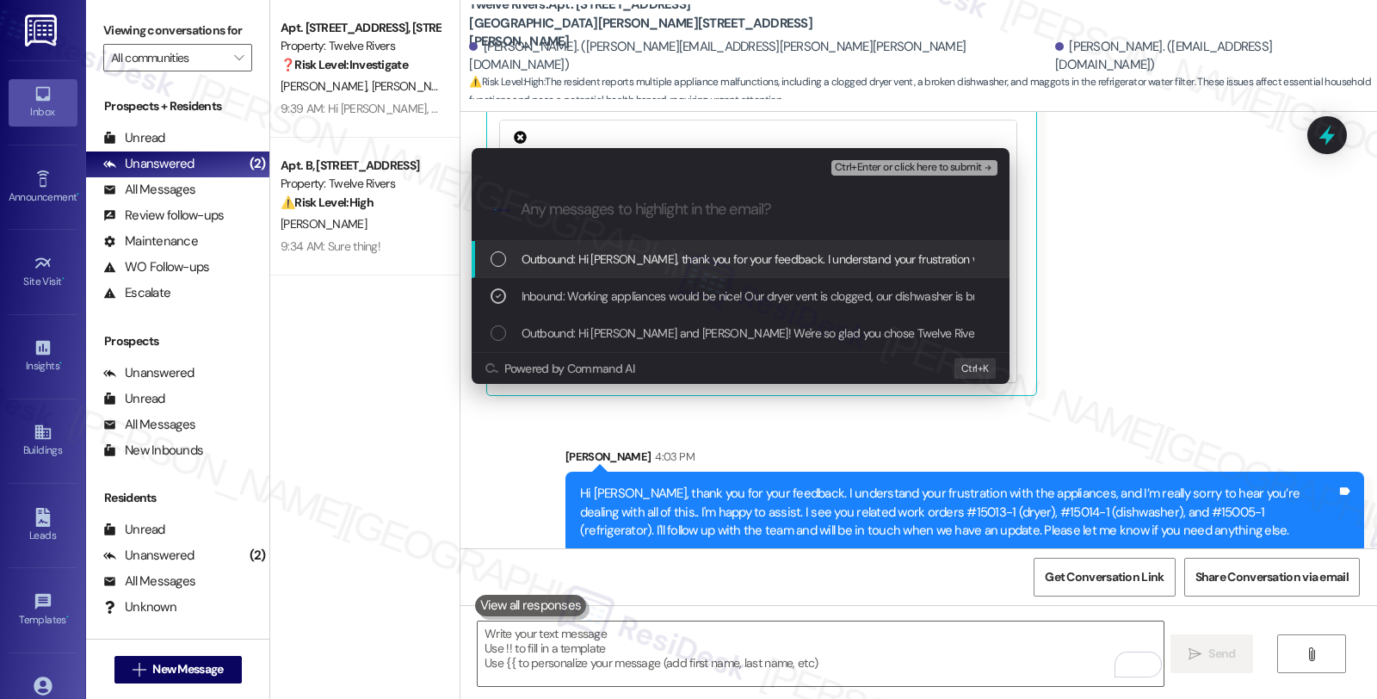
click at [931, 163] on span "Ctrl+Enter or click here to submit" at bounding box center [908, 168] width 147 height 12
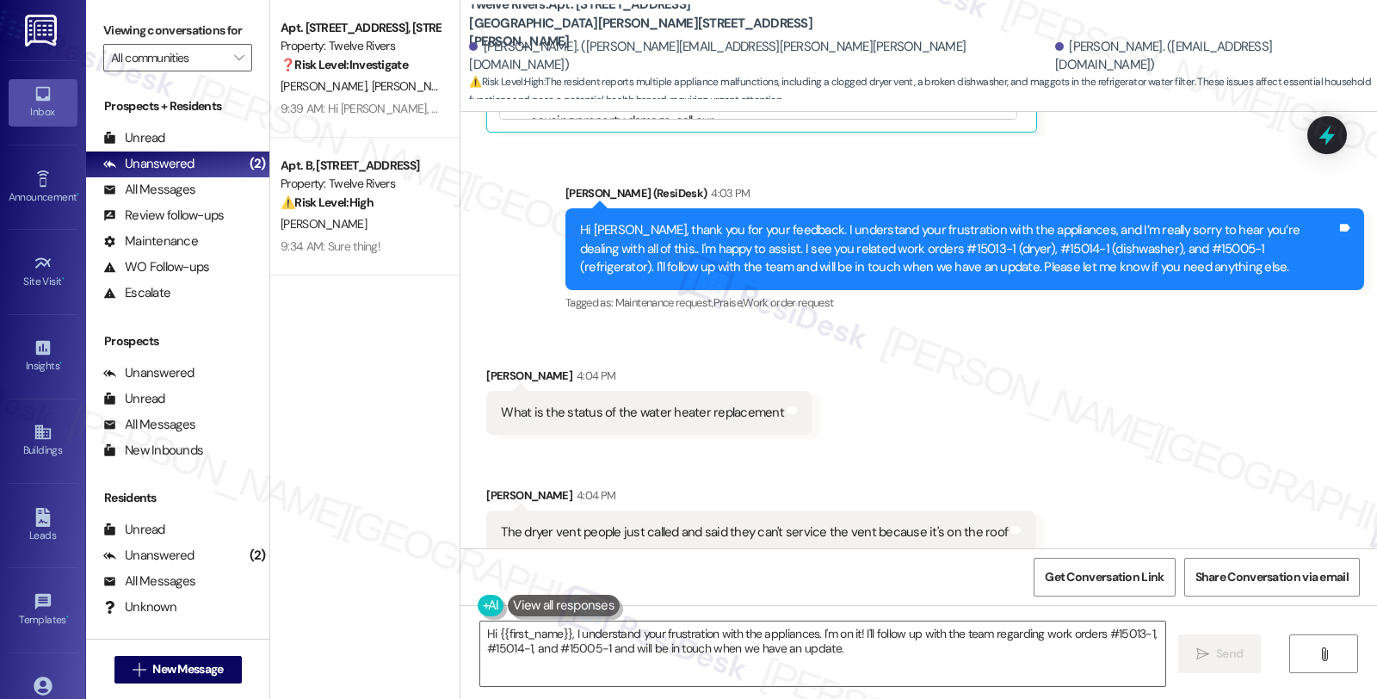
scroll to position [780, 0]
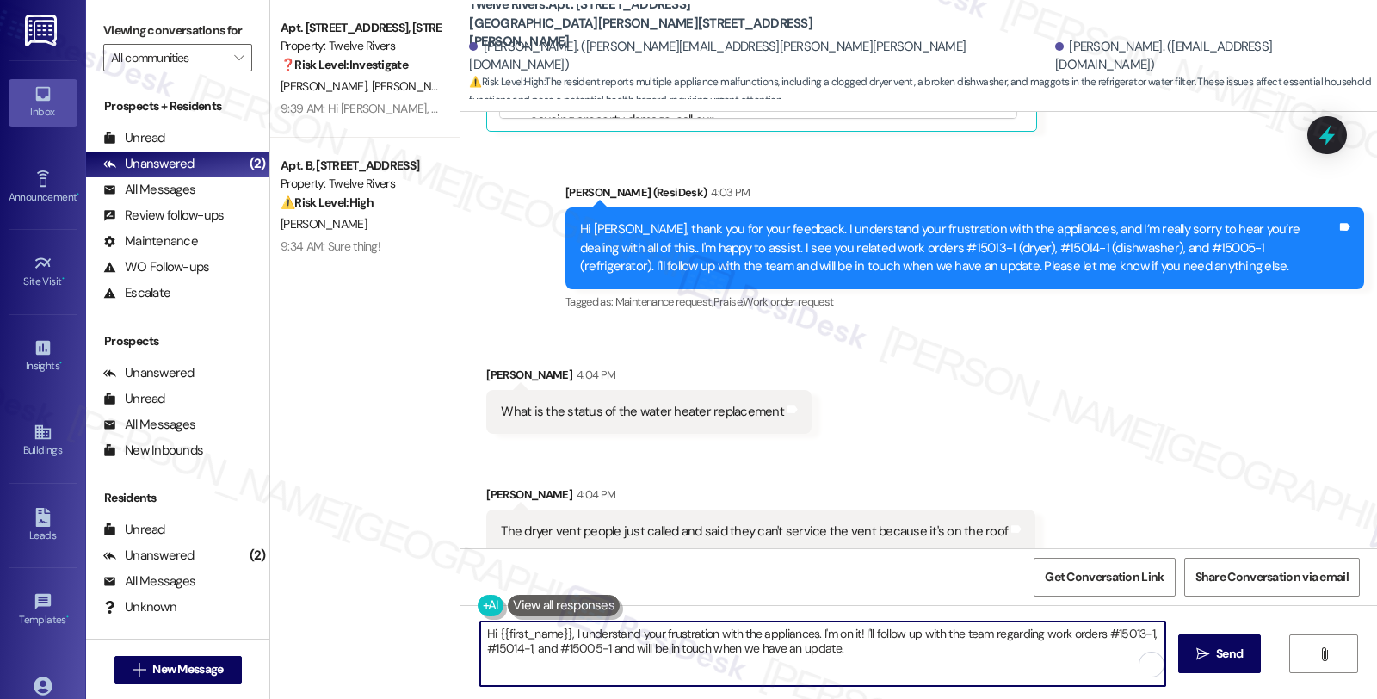
drag, startPoint x: 471, startPoint y: 634, endPoint x: 910, endPoint y: 671, distance: 441.3
click at [910, 671] on textarea "Hi {{first_name}}, I understand your frustration with the appliances. I'm on it…" at bounding box center [822, 653] width 685 height 65
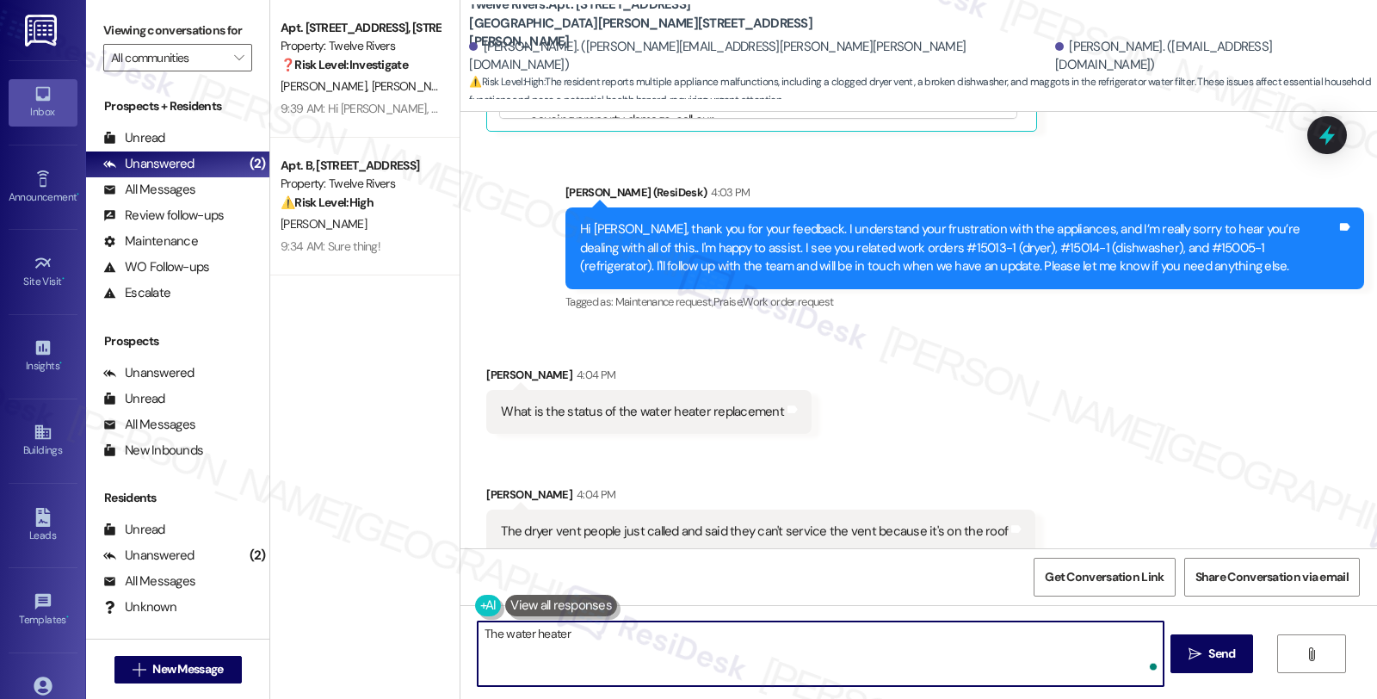
type textarea "The water heater"
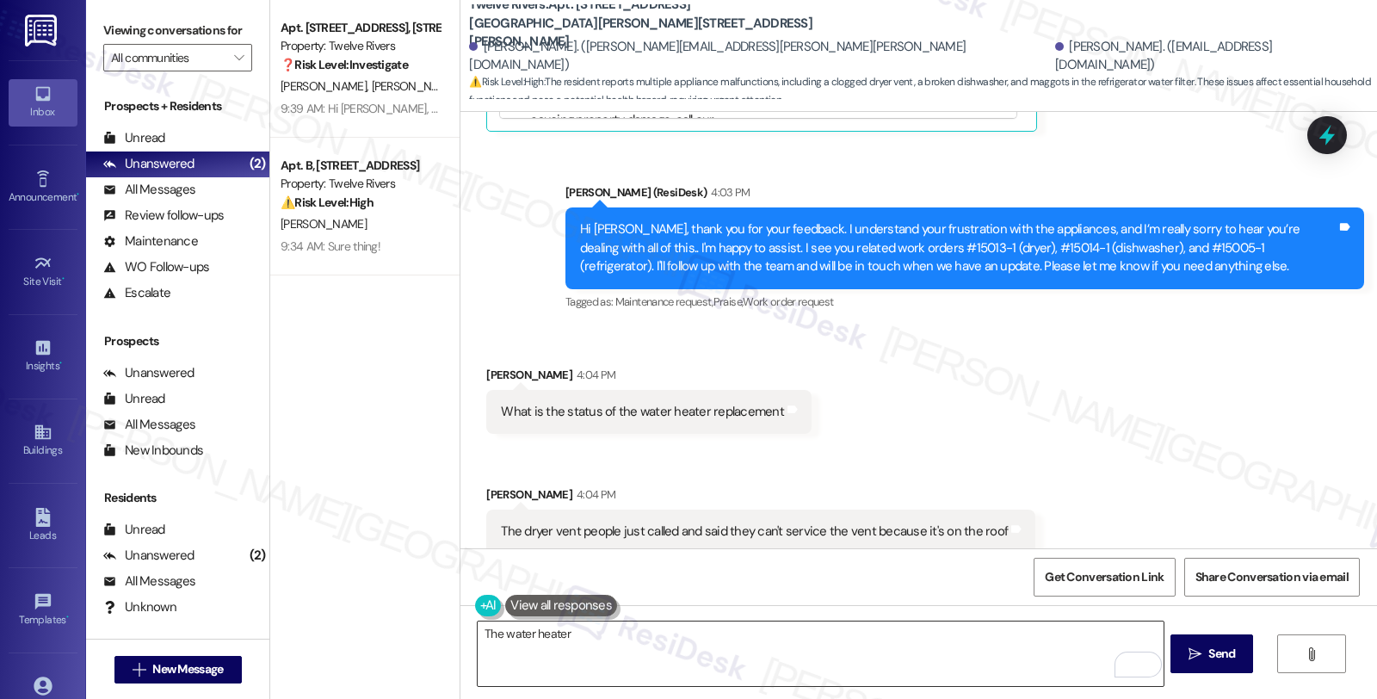
click at [617, 641] on textarea "The water heater" at bounding box center [820, 653] width 685 height 65
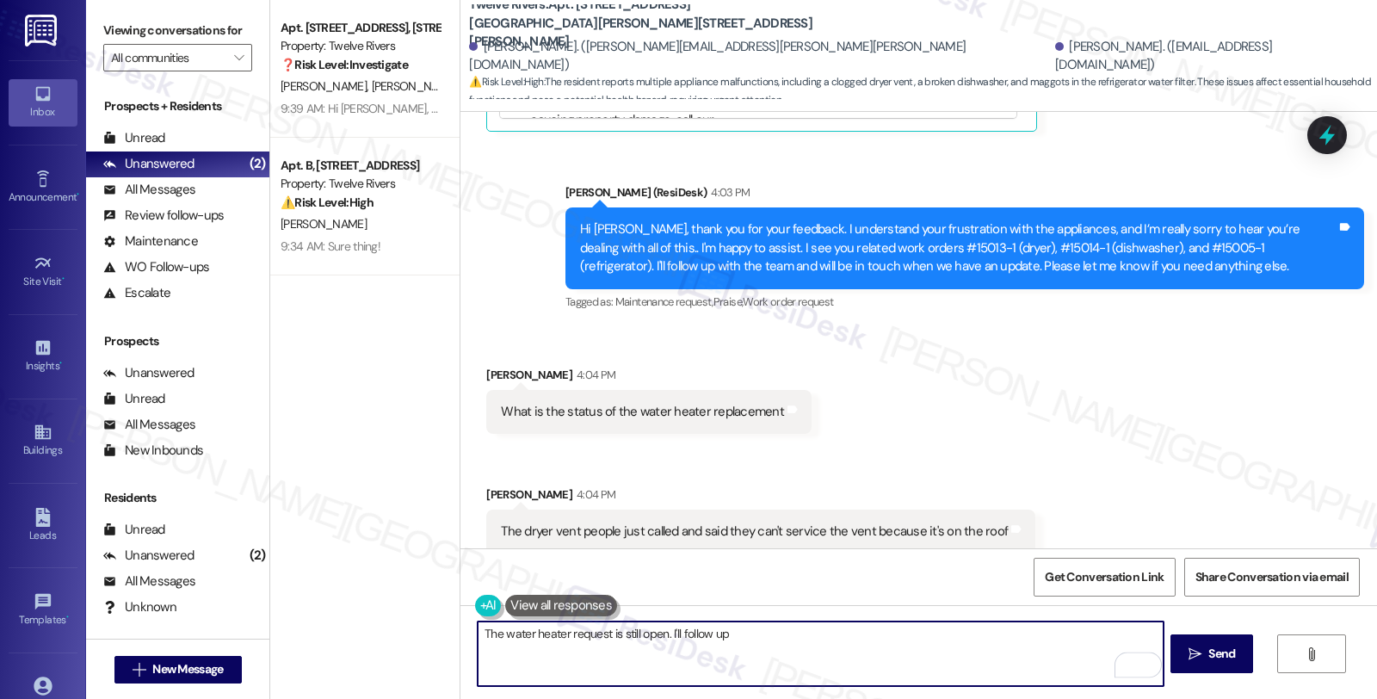
click at [773, 650] on textarea "The water heater request is still open. I'll follow up" at bounding box center [820, 653] width 685 height 65
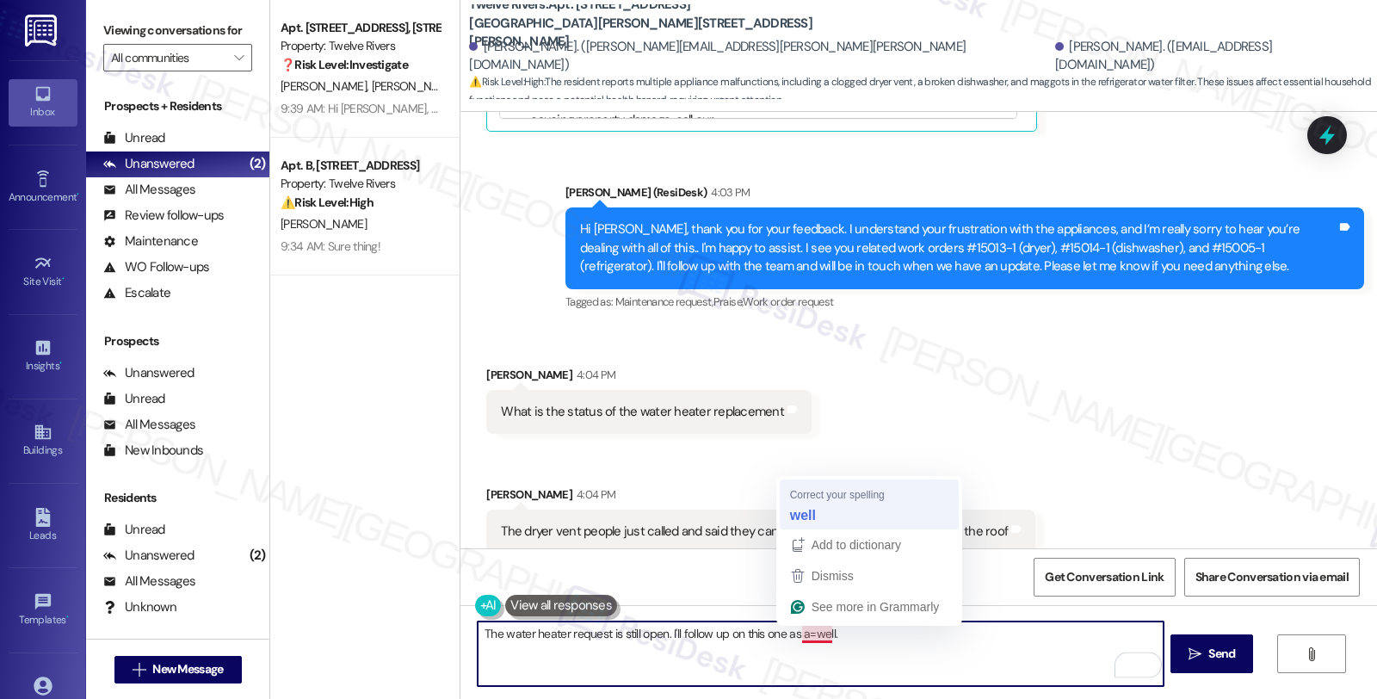
type textarea "The water heater request is still open. I'll follow up on this one as well."
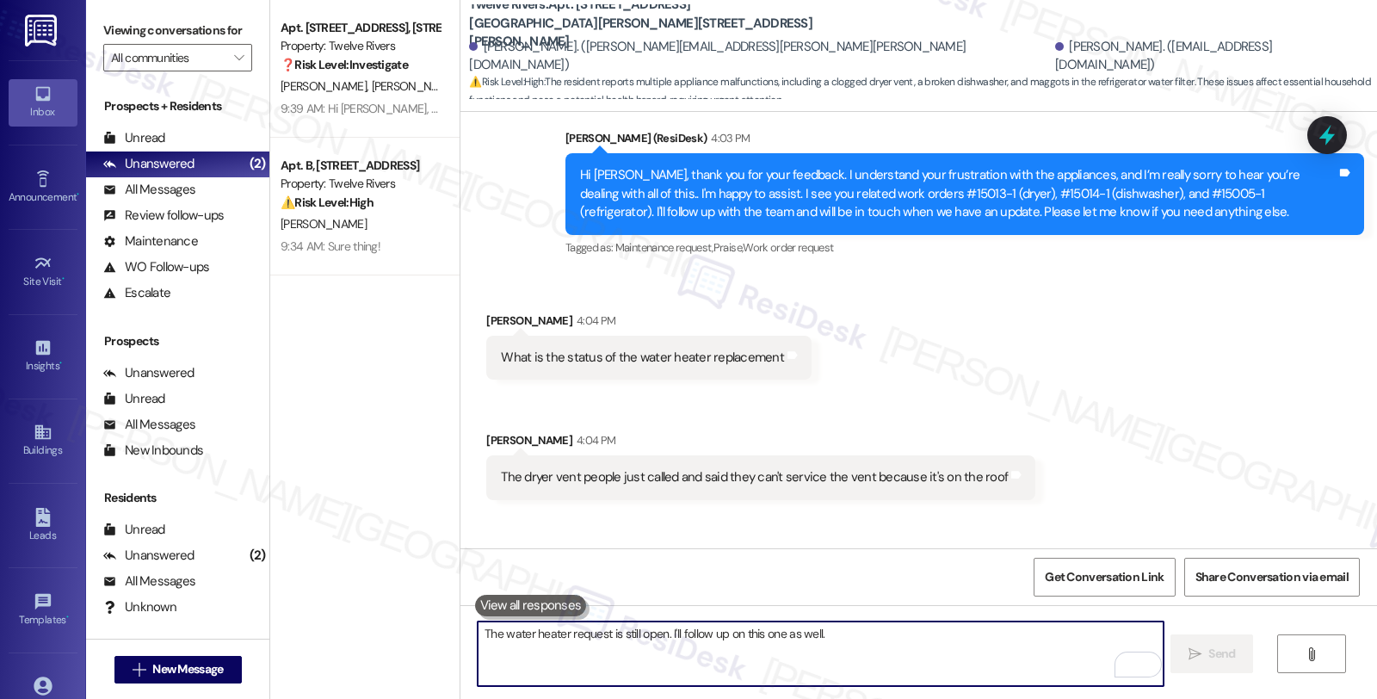
scroll to position [900, 0]
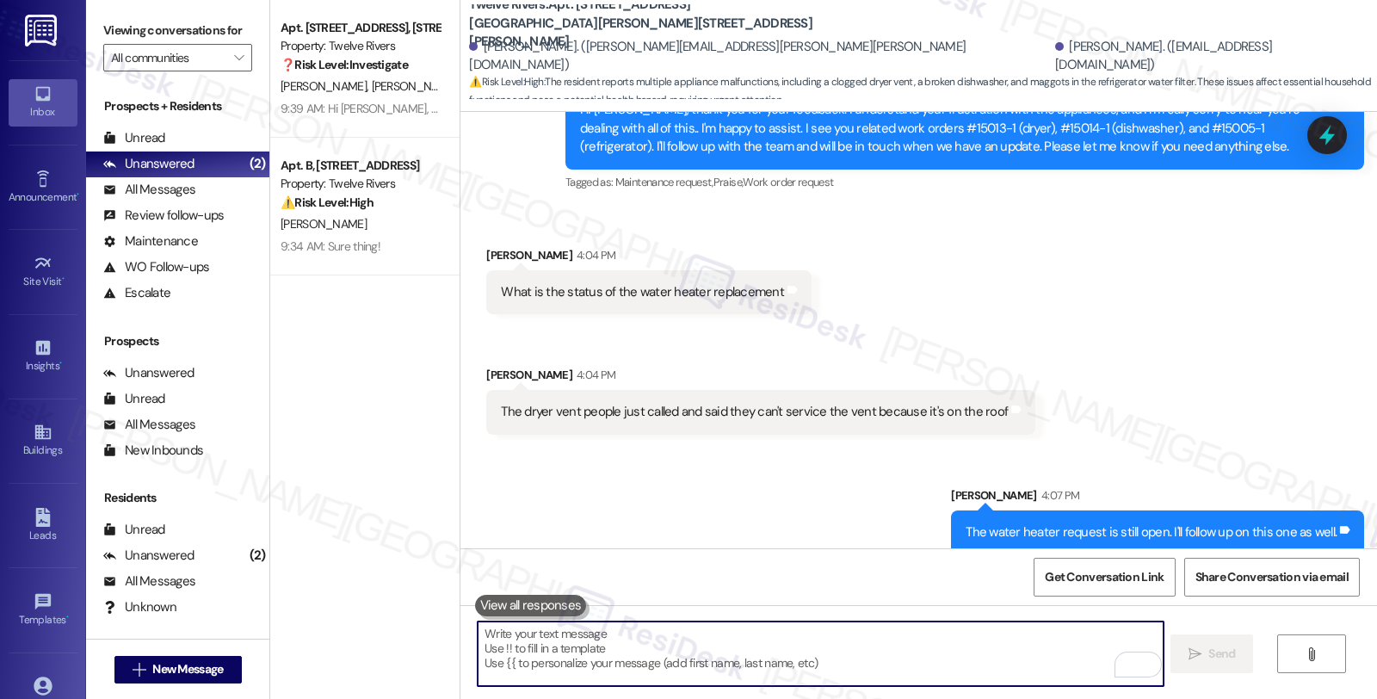
click at [630, 646] on textarea "To enrich screen reader interactions, please activate Accessibility in Grammarl…" at bounding box center [820, 653] width 685 height 65
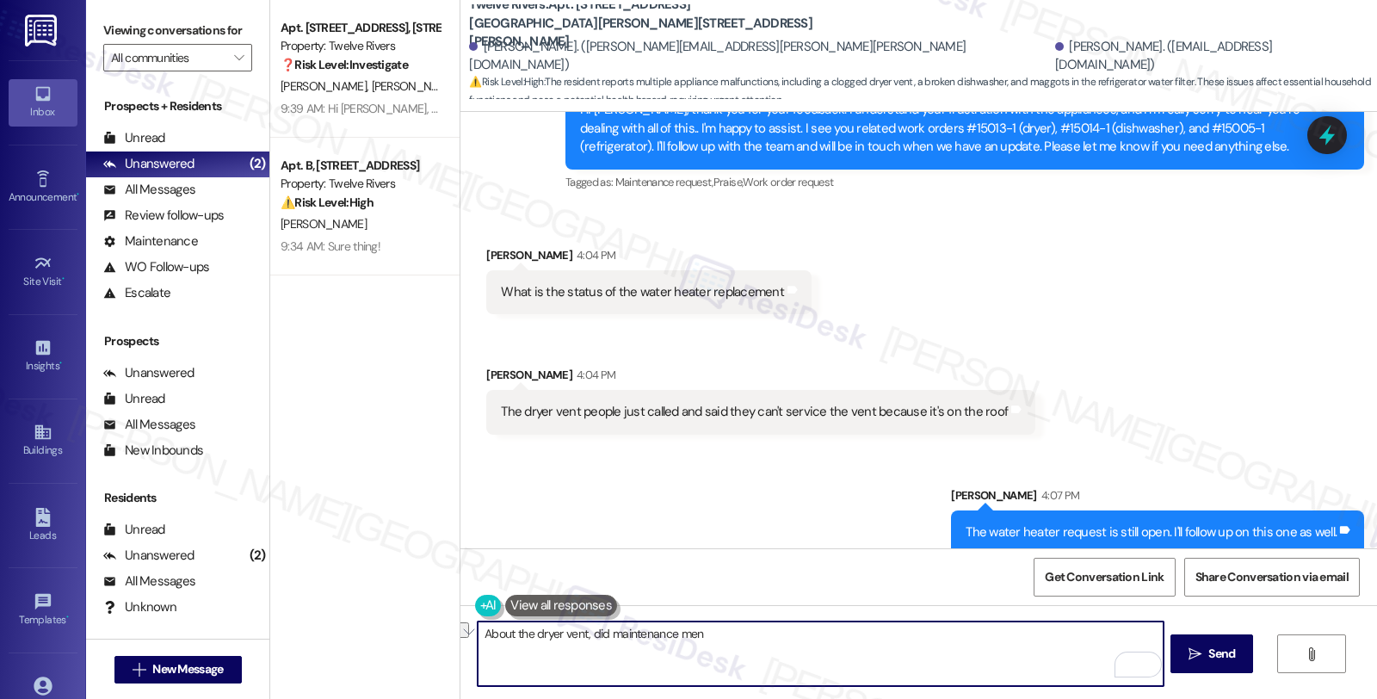
drag, startPoint x: 585, startPoint y: 632, endPoint x: 785, endPoint y: 640, distance: 199.8
click at [785, 640] on textarea "About the dryer vent, did maintenance men" at bounding box center [820, 653] width 685 height 65
click at [719, 635] on textarea "About the dryer vent, did they mention" at bounding box center [820, 653] width 685 height 65
type textarea "About the dryer vent, did they mention th"
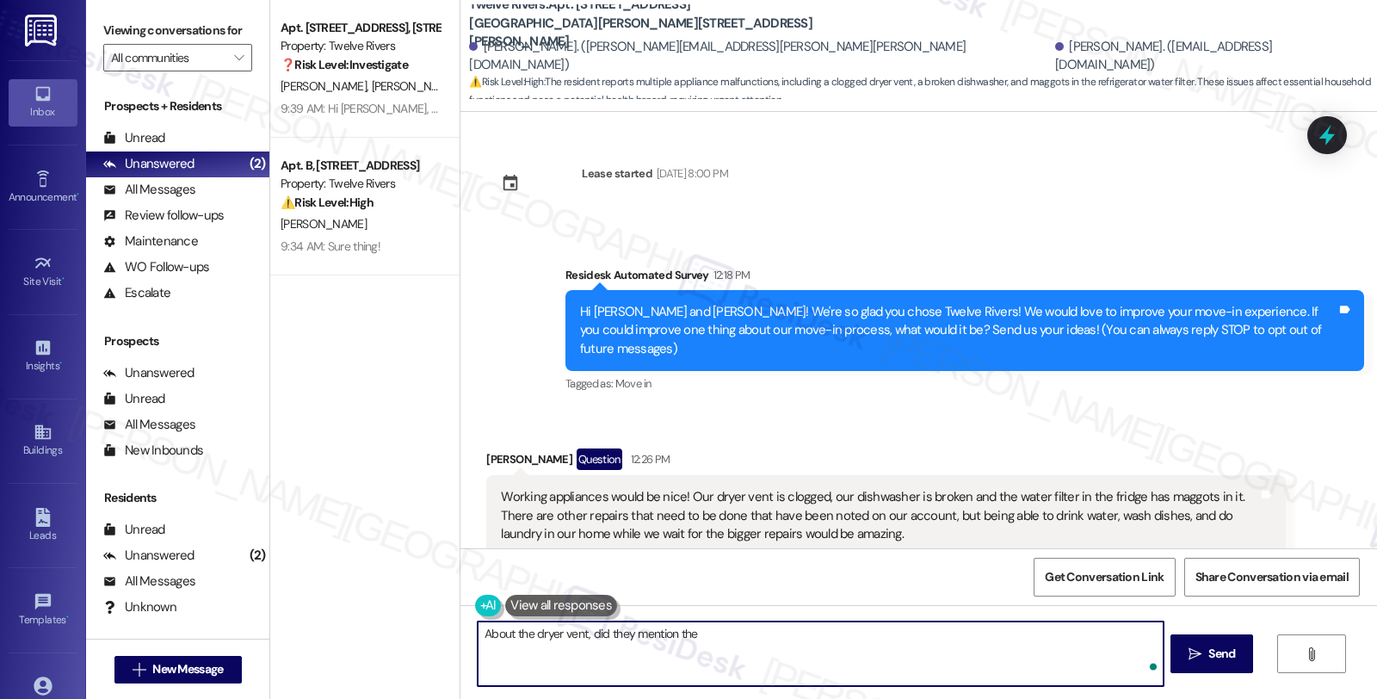
scroll to position [900, 0]
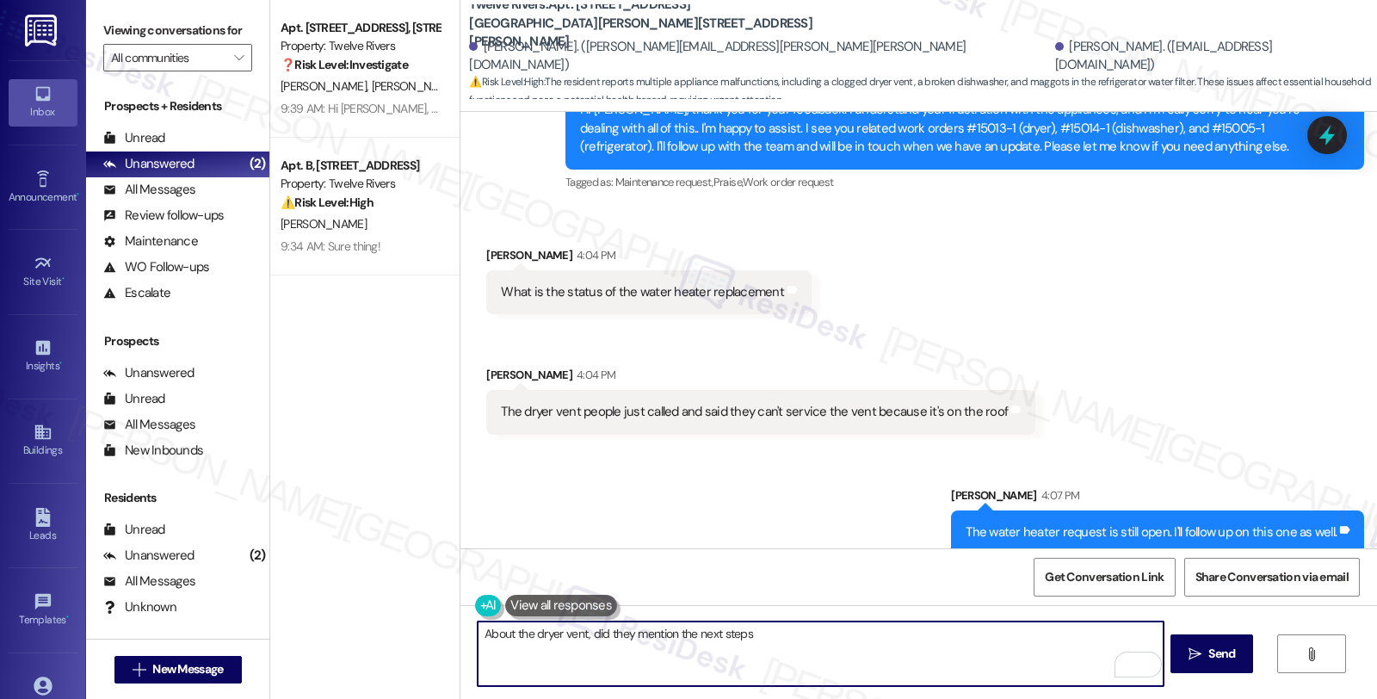
type textarea "About the dryer vent, did they mention the next steps?"
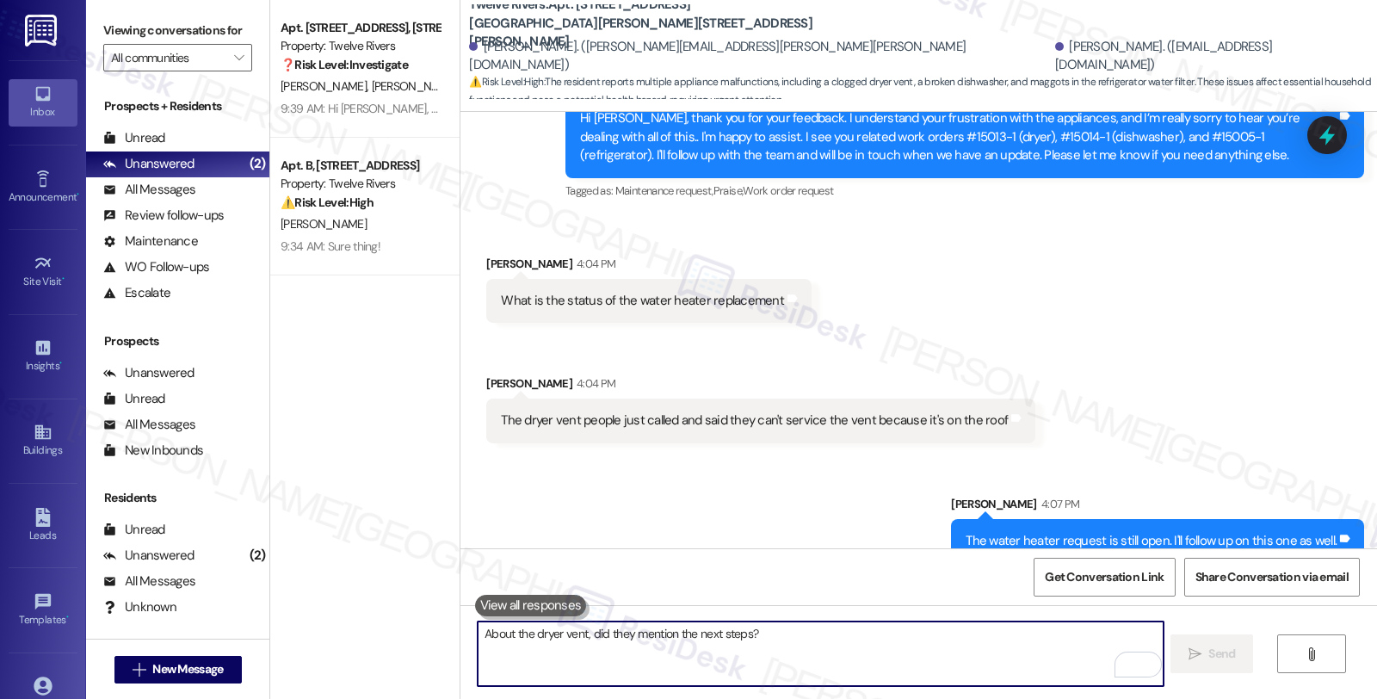
scroll to position [1021, 0]
